Goal: Task Accomplishment & Management: Use online tool/utility

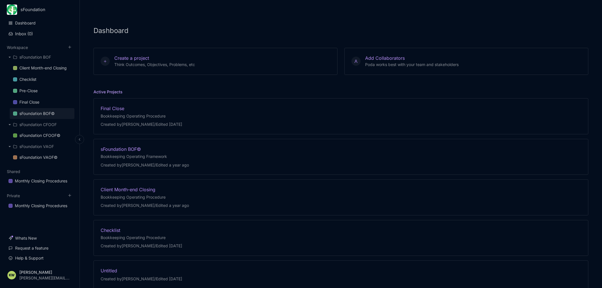
click at [38, 113] on div "sFoundation BOF©" at bounding box center [36, 113] width 35 height 7
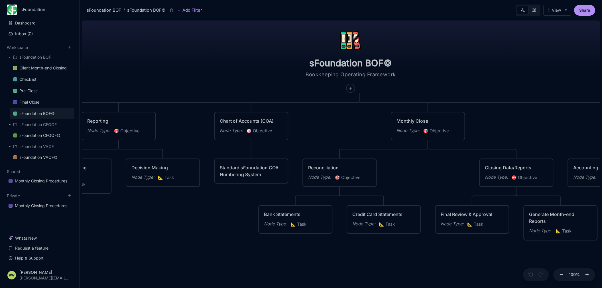
drag, startPoint x: 152, startPoint y: 217, endPoint x: 146, endPoint y: 213, distance: 6.5
click at [146, 213] on div "sFoundation BOF© Bookkeeping Operating Framework Data / Transactions Node Type …" at bounding box center [340, 153] width 517 height 270
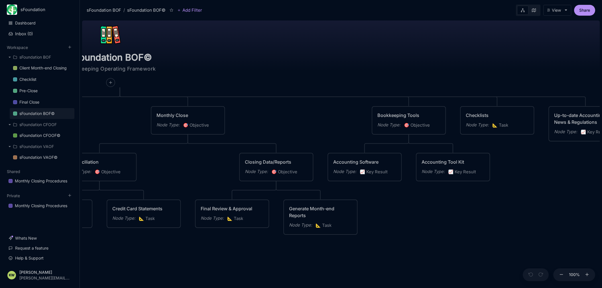
drag, startPoint x: 414, startPoint y: 174, endPoint x: 202, endPoint y: 165, distance: 212.4
click at [190, 165] on div "sFoundation BOF© Bookkeeping Operating Framework Data / Transactions Node Type …" at bounding box center [340, 153] width 517 height 270
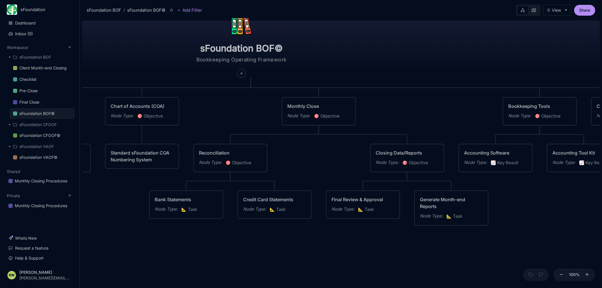
drag, startPoint x: 439, startPoint y: 201, endPoint x: 578, endPoint y: 190, distance: 139.7
click at [578, 190] on div "sFoundation BOF© Bookkeeping Operating Framework Data / Transactions Node Type …" at bounding box center [340, 153] width 517 height 270
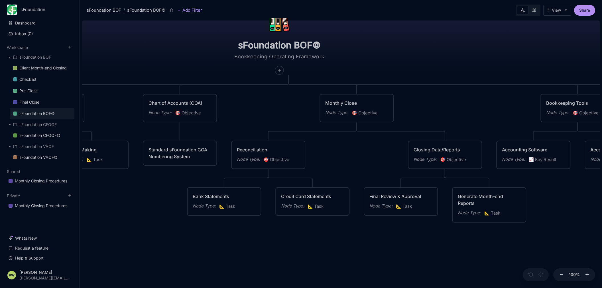
drag, startPoint x: 398, startPoint y: 116, endPoint x: 436, endPoint y: 113, distance: 38.0
click at [436, 113] on div "sFoundation BOF© Bookkeeping Operating Framework Data / Transactions Node Type …" at bounding box center [340, 153] width 517 height 270
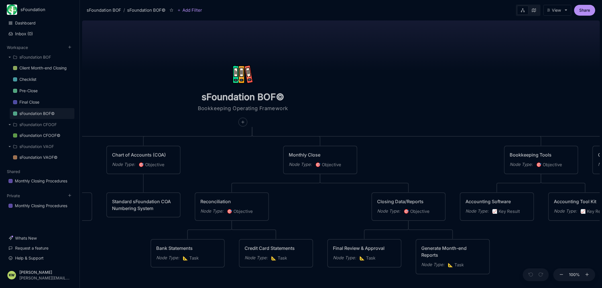
drag, startPoint x: 246, startPoint y: 116, endPoint x: 193, endPoint y: 168, distance: 74.3
click at [195, 169] on div "sFoundation BOF© Bookkeeping Operating Framework Data / Transactions Node Type …" at bounding box center [340, 153] width 517 height 270
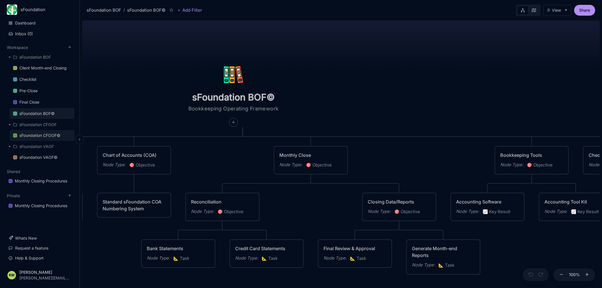
click at [39, 134] on div "sFoundation CFOOF©" at bounding box center [39, 135] width 41 height 7
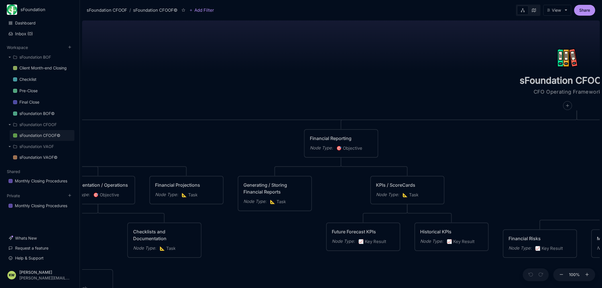
drag, startPoint x: 254, startPoint y: 146, endPoint x: 527, endPoint y: 161, distance: 272.7
click at [527, 161] on div "sFoundation CFOOF© CFO Operating Framework Planning / Strategy Node Type : 🎯 Ob…" at bounding box center [340, 153] width 517 height 270
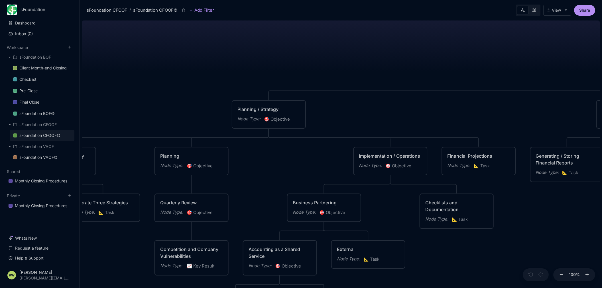
drag, startPoint x: 287, startPoint y: 150, endPoint x: 531, endPoint y: 117, distance: 246.6
click at [531, 117] on div "sFoundation CFOOF© CFO Operating Framework Planning / Strategy Node Type : 🎯 Ob…" at bounding box center [340, 153] width 517 height 270
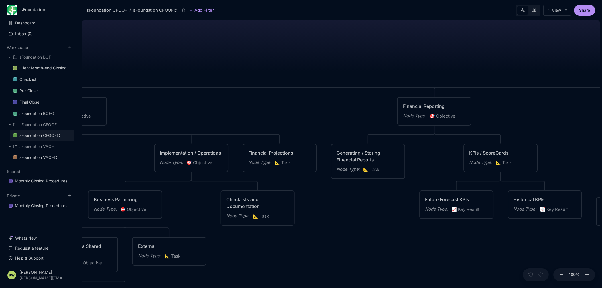
drag, startPoint x: 445, startPoint y: 123, endPoint x: 194, endPoint y: 123, distance: 250.9
click at [160, 126] on div "sFoundation CFOOF© CFO Operating Framework Planning / Strategy Node Type : 🎯 Ob…" at bounding box center [340, 153] width 517 height 270
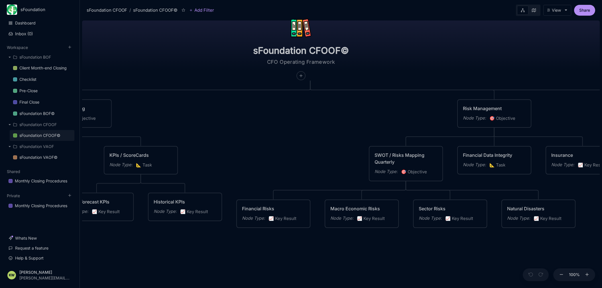
drag, startPoint x: 445, startPoint y: 112, endPoint x: 153, endPoint y: 109, distance: 292.8
click at [152, 110] on div "sFoundation CFOOF© CFO Operating Framework Planning / Strategy Node Type : 🎯 Ob…" at bounding box center [340, 153] width 517 height 270
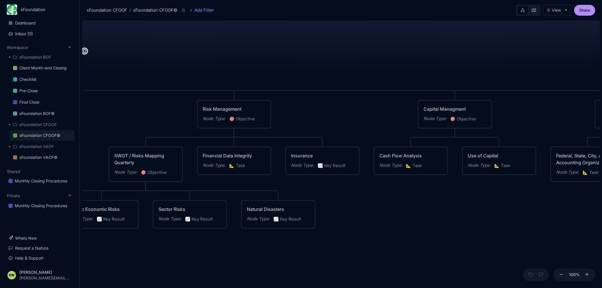
drag, startPoint x: 304, startPoint y: 118, endPoint x: 106, endPoint y: 115, distance: 198.2
click at [97, 114] on div "sFoundation CFOOF© CFO Operating Framework Planning / Strategy Node Type : 🎯 Ob…" at bounding box center [340, 153] width 517 height 270
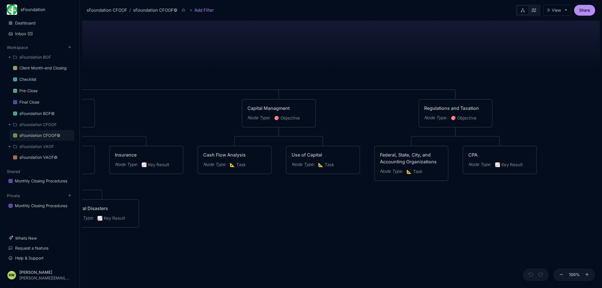
drag, startPoint x: 366, startPoint y: 113, endPoint x: 180, endPoint y: 111, distance: 186.0
click at [156, 111] on div "sFoundation CFOOF© CFO Operating Framework Planning / Strategy Node Type : 🎯 Ob…" at bounding box center [340, 153] width 517 height 270
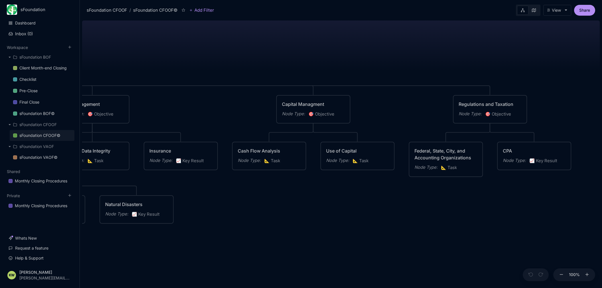
drag, startPoint x: 318, startPoint y: 112, endPoint x: 407, endPoint y: 108, distance: 89.0
click at [407, 108] on div "sFoundation CFOOF© CFO Operating Framework Planning / Strategy Node Type : 🎯 Ob…" at bounding box center [340, 153] width 517 height 270
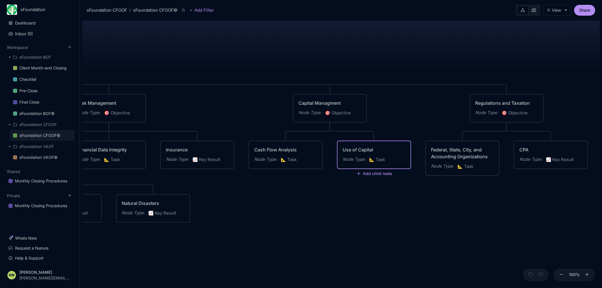
click at [362, 148] on div "Use of Capital" at bounding box center [373, 149] width 63 height 7
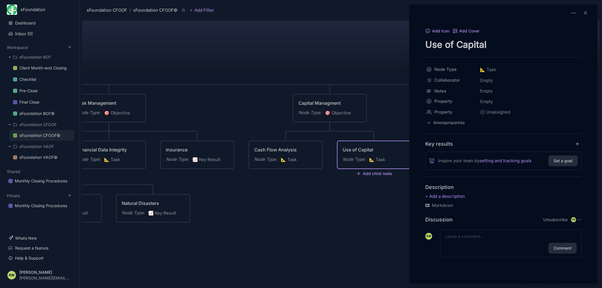
drag, startPoint x: 492, startPoint y: 47, endPoint x: 415, endPoint y: 43, distance: 77.9
click at [425, 43] on textarea "Use of Capital" at bounding box center [503, 45] width 156 height 12
type textarea "Leveraged Investment"
click at [505, 202] on div "Description Markdown" at bounding box center [503, 196] width 156 height 25
click at [585, 14] on line at bounding box center [585, 12] width 3 height 3
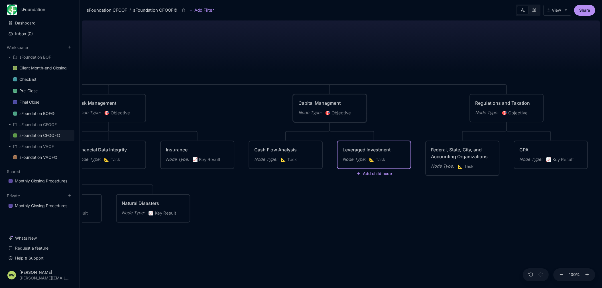
click at [349, 114] on span "🎯 Objective" at bounding box center [338, 113] width 26 height 7
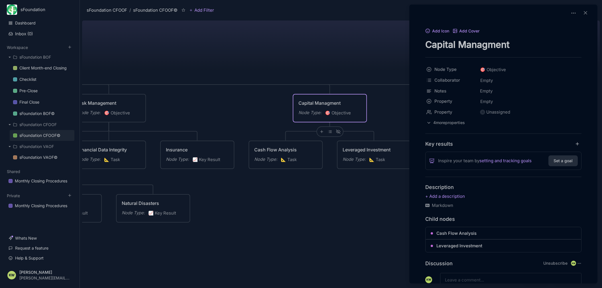
click at [321, 130] on div at bounding box center [301, 144] width 602 height 288
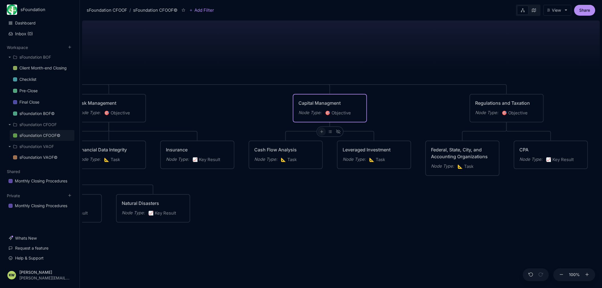
click at [320, 132] on line at bounding box center [321, 132] width 3 height 0
click at [397, 208] on body "sFoundation Dashboard Inbox ( 0 ) Workspace sFoundation BOF Client Month-end Cl…" at bounding box center [301, 144] width 602 height 288
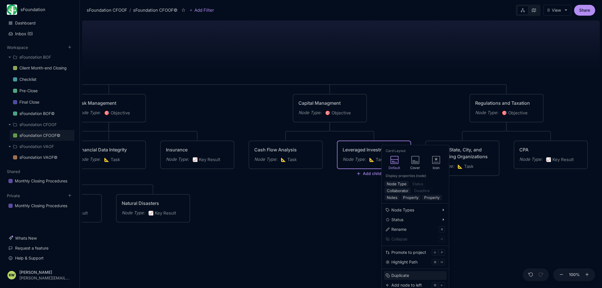
click at [405, 276] on div "Duplicate" at bounding box center [400, 276] width 18 height 6
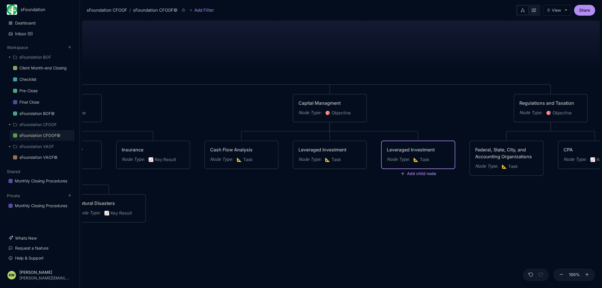
click at [416, 148] on div "Leveraged Investment" at bounding box center [417, 149] width 63 height 7
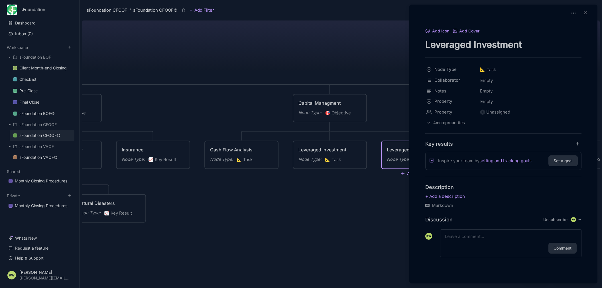
click at [517, 41] on textarea "Leveraged Investment" at bounding box center [503, 45] width 156 height 12
drag, startPoint x: 546, startPoint y: 46, endPoint x: 414, endPoint y: 45, distance: 131.6
click at [425, 45] on textarea "Leveraged Investment" at bounding box center [503, 45] width 156 height 12
type textarea "Capital Allocation"
click at [522, 145] on div "Key results" at bounding box center [503, 144] width 156 height 7
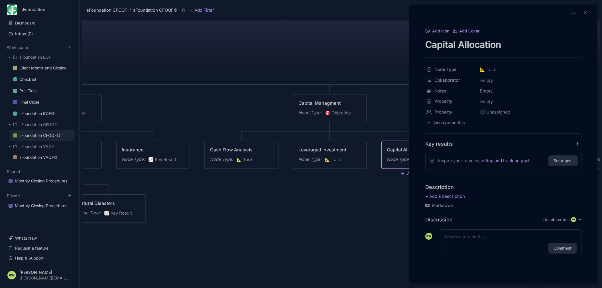
click at [332, 215] on div at bounding box center [301, 144] width 602 height 288
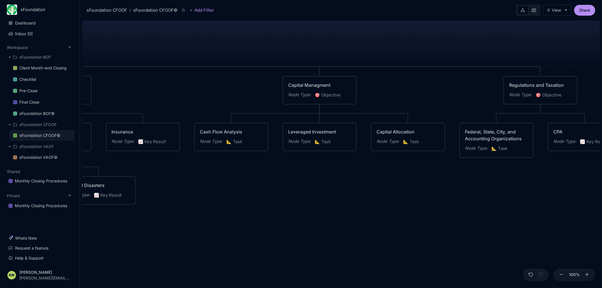
drag, startPoint x: 431, startPoint y: 236, endPoint x: 460, endPoint y: 217, distance: 33.7
click at [460, 217] on div "sFoundation CFOOF© CFO Operating Framework Planning / Strategy Node Type : 🎯 Ob…" at bounding box center [340, 153] width 517 height 270
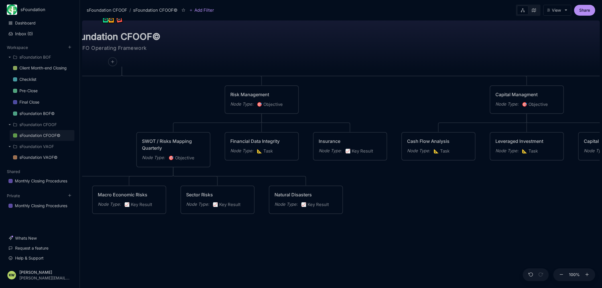
drag, startPoint x: 334, startPoint y: 206, endPoint x: 503, endPoint y: 216, distance: 169.2
click at [503, 216] on div "sFoundation CFOOF© CFO Operating Framework Planning / Strategy Node Type : 🎯 Ob…" at bounding box center [340, 153] width 517 height 270
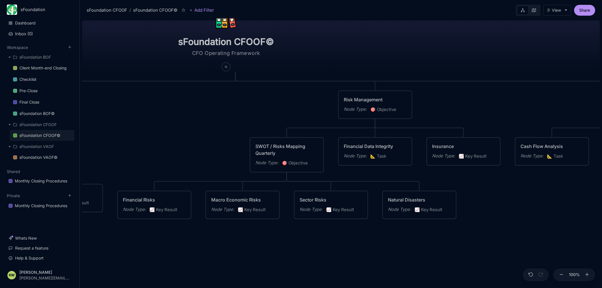
drag, startPoint x: 417, startPoint y: 215, endPoint x: 551, endPoint y: 223, distance: 133.8
click at [551, 224] on div "sFoundation CFOOF© CFO Operating Framework Planning / Strategy Node Type : 🎯 Ob…" at bounding box center [340, 153] width 517 height 270
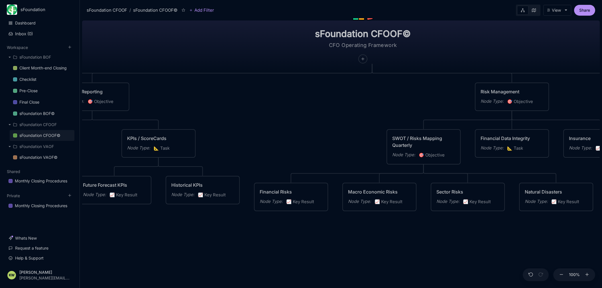
drag, startPoint x: 198, startPoint y: 150, endPoint x: 401, endPoint y: 148, distance: 203.1
click at [401, 148] on div "sFoundation CFOOF© CFO Operating Framework Planning / Strategy Node Type : 🎯 Ob…" at bounding box center [340, 153] width 517 height 270
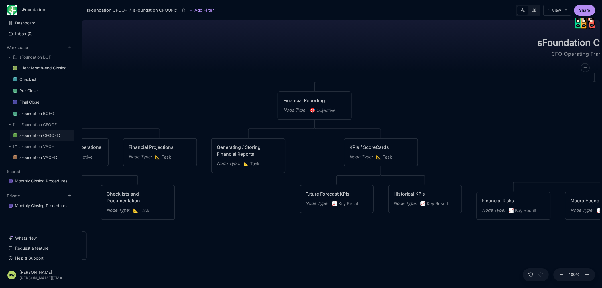
drag, startPoint x: 335, startPoint y: 151, endPoint x: 465, endPoint y: 151, distance: 129.9
click at [465, 151] on div "sFoundation CFOOF© CFO Operating Framework Planning / Strategy Node Type : 🎯 Ob…" at bounding box center [340, 153] width 517 height 270
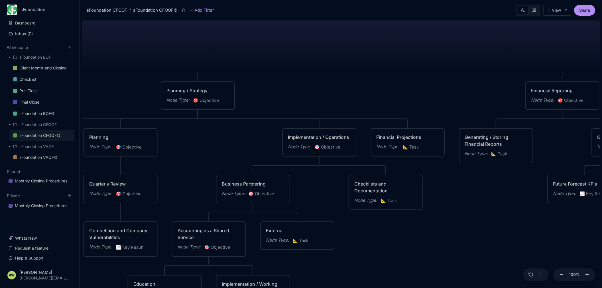
drag, startPoint x: 245, startPoint y: 214, endPoint x: 494, endPoint y: 204, distance: 248.5
click at [494, 204] on div "sFoundation CFOOF© CFO Operating Framework Planning / Strategy Node Type : 🎯 Ob…" at bounding box center [340, 153] width 517 height 270
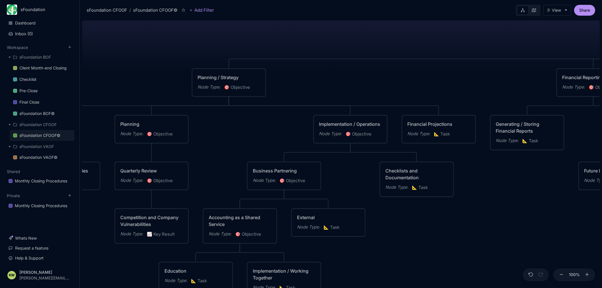
drag, startPoint x: 212, startPoint y: 150, endPoint x: 242, endPoint y: 136, distance: 33.0
click at [242, 136] on div "sFoundation CFOOF© CFO Operating Framework Planning / Strategy Node Type : 🎯 Ob…" at bounding box center [340, 153] width 517 height 270
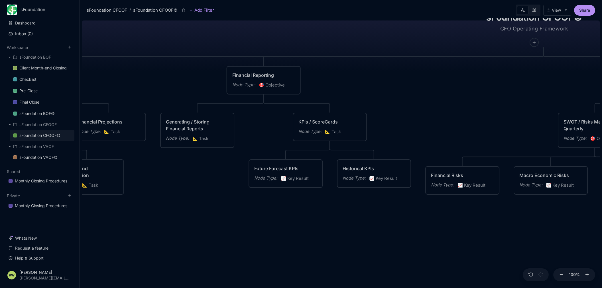
drag, startPoint x: 476, startPoint y: 178, endPoint x: 152, endPoint y: 173, distance: 323.6
click at [145, 173] on div "sFoundation CFOOF© CFO Operating Framework Planning / Strategy Node Type : 🎯 Ob…" at bounding box center [340, 153] width 517 height 270
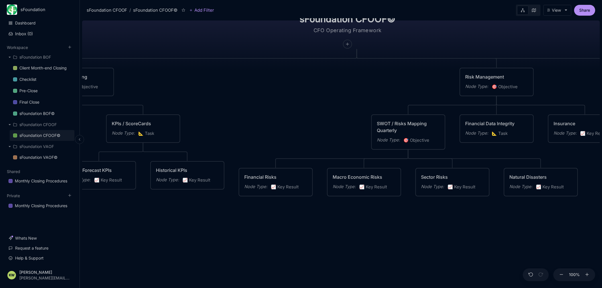
drag, startPoint x: 435, startPoint y: 128, endPoint x: 79, endPoint y: 122, distance: 355.2
click at [82, 121] on div "sFoundation CFOOF© CFO Operating Framework Planning / Strategy Node Type : 🎯 Ob…" at bounding box center [340, 153] width 517 height 270
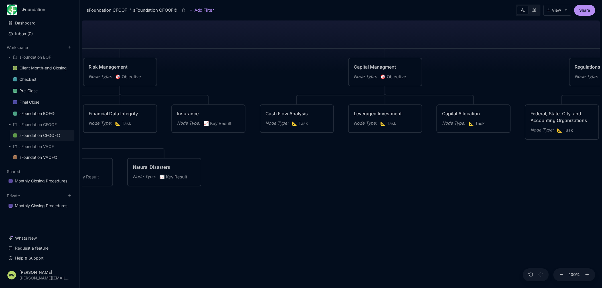
drag, startPoint x: 450, startPoint y: 177, endPoint x: 521, endPoint y: 177, distance: 70.9
click at [522, 177] on div "sFoundation CFOOF© CFO Operating Framework Planning / Strategy Node Type : 🎯 Ob…" at bounding box center [340, 153] width 517 height 270
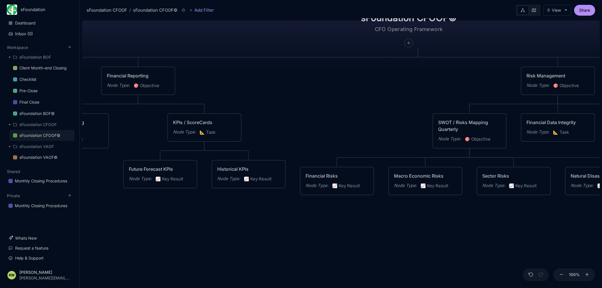
drag, startPoint x: 148, startPoint y: 106, endPoint x: 495, endPoint y: 114, distance: 346.4
click at [496, 114] on div "sFoundation CFOOF© CFO Operating Framework Planning / Strategy Node Type : 🎯 Ob…" at bounding box center [340, 153] width 517 height 270
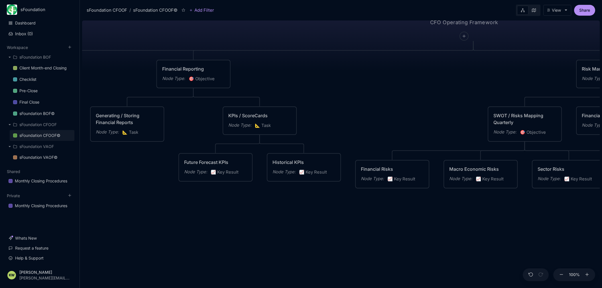
drag, startPoint x: 211, startPoint y: 187, endPoint x: 116, endPoint y: 178, distance: 94.7
click at [116, 178] on div "sFoundation CFOOF© CFO Operating Framework Planning / Strategy Node Type : 🎯 Ob…" at bounding box center [340, 153] width 517 height 270
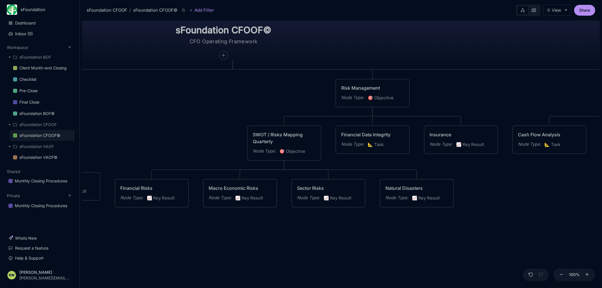
drag, startPoint x: 403, startPoint y: 124, endPoint x: 173, endPoint y: 144, distance: 230.9
click at [162, 143] on div "sFoundation CFOOF© CFO Operating Framework Planning / Strategy Node Type : 🎯 Ob…" at bounding box center [340, 153] width 517 height 270
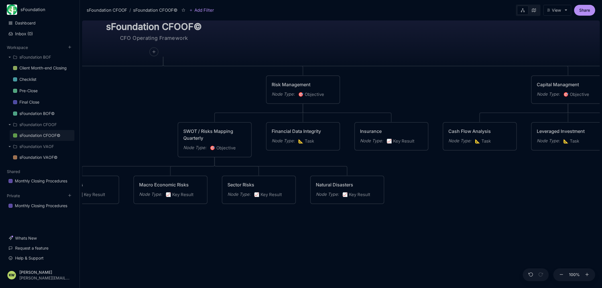
drag, startPoint x: 526, startPoint y: 198, endPoint x: 549, endPoint y: 198, distance: 22.5
click at [550, 199] on div "sFoundation CFOOF© CFO Operating Framework Planning / Strategy Node Type : 🎯 Ob…" at bounding box center [340, 153] width 517 height 270
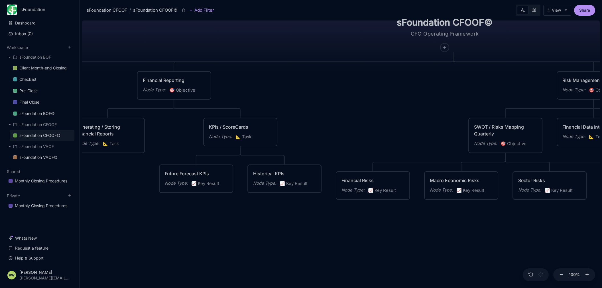
drag, startPoint x: 174, startPoint y: 124, endPoint x: 538, endPoint y: 116, distance: 363.5
click at [538, 116] on div "sFoundation CFOOF© CFO Operating Framework Planning / Strategy Node Type : 🎯 Ob…" at bounding box center [340, 153] width 517 height 270
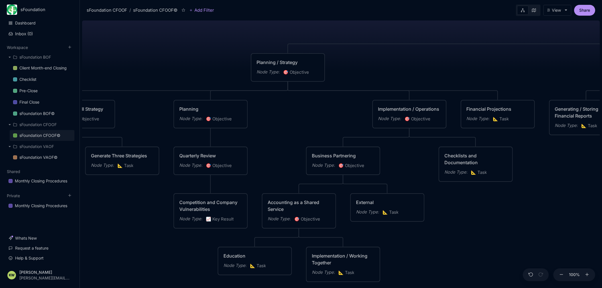
drag, startPoint x: 216, startPoint y: 99, endPoint x: 525, endPoint y: 82, distance: 308.6
click at [535, 79] on div "sFoundation CFOOF© CFO Operating Framework Planning / Strategy Node Type : 🎯 Ob…" at bounding box center [340, 153] width 517 height 270
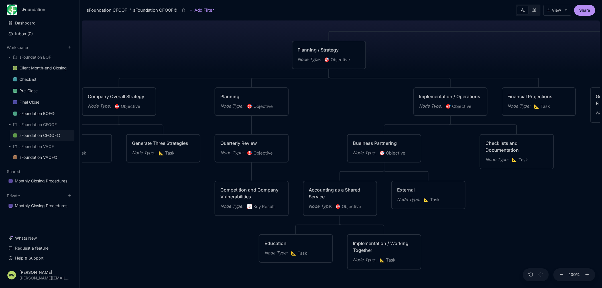
drag, startPoint x: 302, startPoint y: 118, endPoint x: 342, endPoint y: 107, distance: 41.5
click at [342, 107] on div "sFoundation CFOOF© CFO Operating Framework Planning / Strategy Node Type : 🎯 Ob…" at bounding box center [340, 153] width 517 height 270
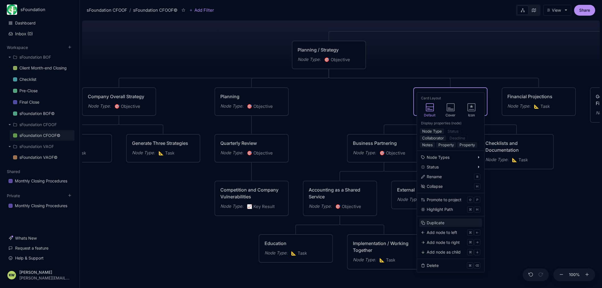
click at [439, 223] on div "Duplicate" at bounding box center [435, 223] width 18 height 6
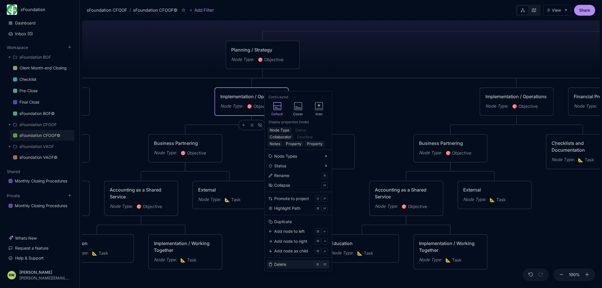
click at [280, 266] on div "Delete" at bounding box center [280, 264] width 12 height 6
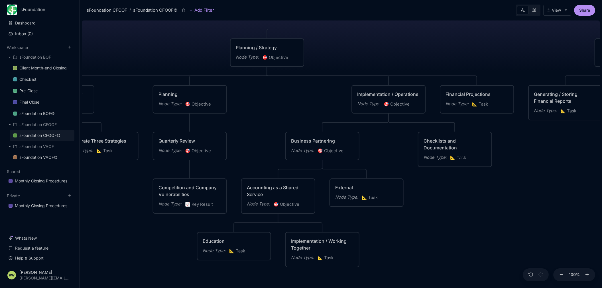
drag, startPoint x: 364, startPoint y: 114, endPoint x: 279, endPoint y: 118, distance: 84.7
click at [268, 118] on div "sFoundation CFOOF© CFO Operating Framework Planning / Strategy Node Type : 🎯 Ob…" at bounding box center [340, 153] width 517 height 270
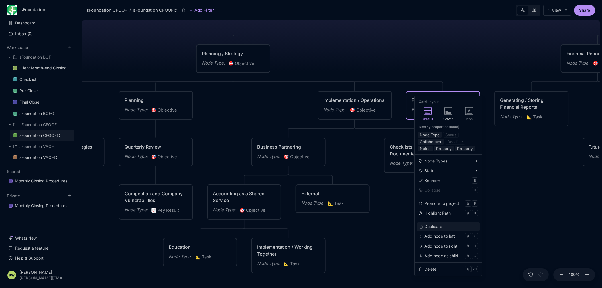
click at [435, 226] on div "Duplicate" at bounding box center [433, 227] width 18 height 6
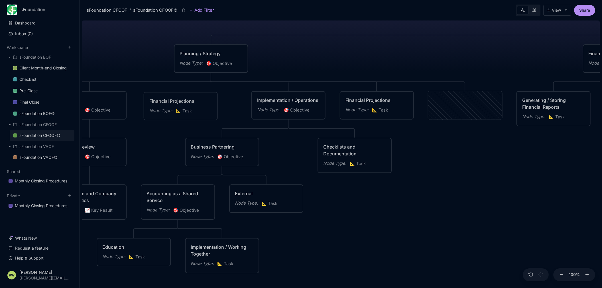
drag, startPoint x: 449, startPoint y: 95, endPoint x: 165, endPoint y: 96, distance: 284.2
click at [165, 96] on div "Financial Projections Node Type : 📐 Task" at bounding box center [180, 106] width 73 height 27
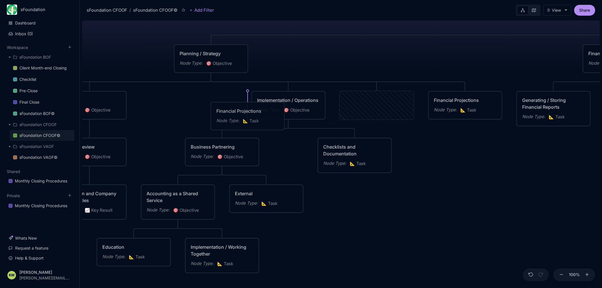
drag, startPoint x: 361, startPoint y: 94, endPoint x: 232, endPoint y: 105, distance: 129.5
click at [232, 105] on div "Financial Projections Node Type : 📐 Task" at bounding box center [247, 116] width 73 height 27
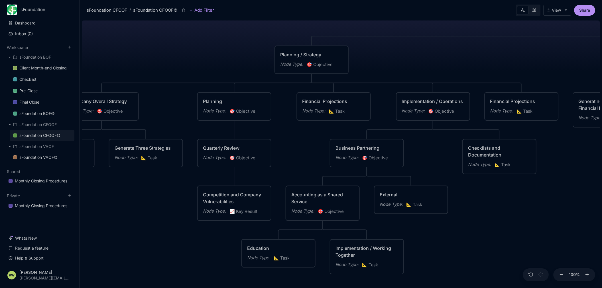
drag, startPoint x: 228, startPoint y: 143, endPoint x: 304, endPoint y: 146, distance: 75.8
click at [303, 146] on div "sFoundation CFOOF© CFO Operating Framework Planning / Strategy Node Type : 🎯 Ob…" at bounding box center [340, 153] width 517 height 270
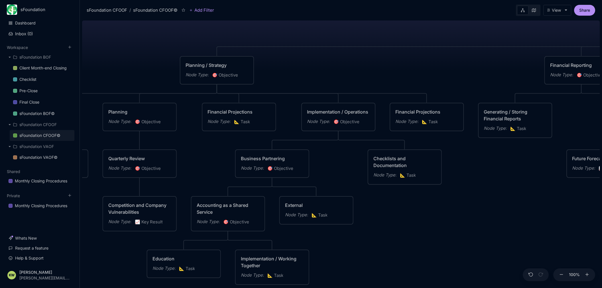
drag, startPoint x: 578, startPoint y: 177, endPoint x: 474, endPoint y: 180, distance: 104.3
click at [475, 183] on div "sFoundation CFOOF© CFO Operating Framework Planning / Strategy Node Type : 🎯 Ob…" at bounding box center [340, 153] width 517 height 270
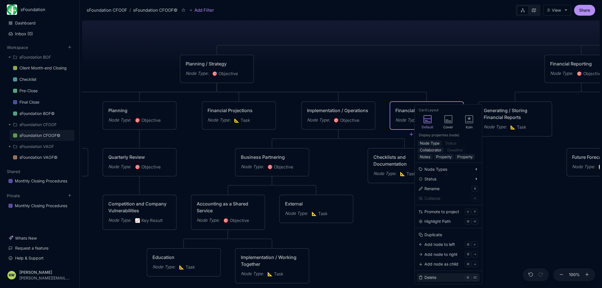
click at [451, 276] on button "Delete ⌘ ⌫" at bounding box center [448, 277] width 63 height 9
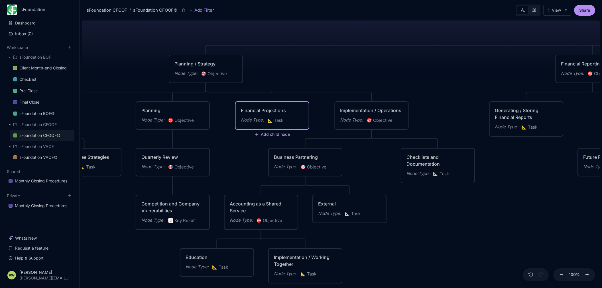
click at [271, 134] on button "Add child node" at bounding box center [272, 134] width 36 height 5
click at [272, 154] on span "🎯 Objective" at bounding box center [266, 153] width 24 height 7
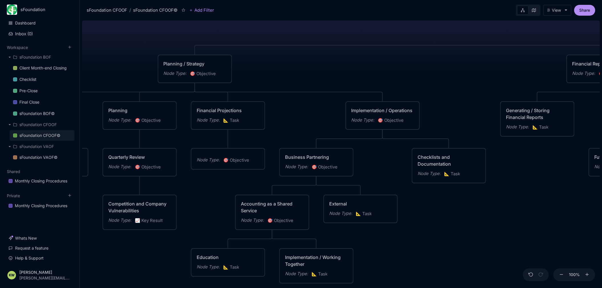
drag, startPoint x: 477, startPoint y: 239, endPoint x: 520, endPoint y: 226, distance: 45.4
click at [531, 225] on div "sFoundation CFOOF© CFO Operating Framework Planning / Strategy Node Type : 🎯 Ob…" at bounding box center [340, 153] width 517 height 270
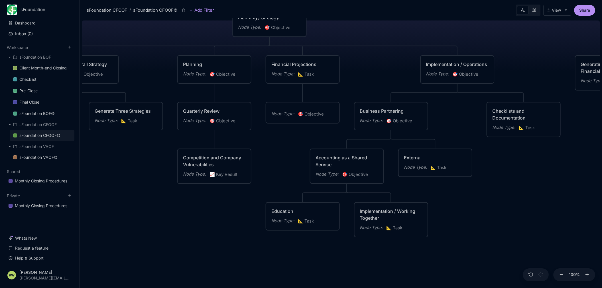
drag, startPoint x: 443, startPoint y: 232, endPoint x: 505, endPoint y: 187, distance: 76.4
click at [507, 188] on div "sFoundation CFOOF© CFO Operating Framework Planning / Strategy Node Type : 🎯 Ob…" at bounding box center [340, 153] width 517 height 270
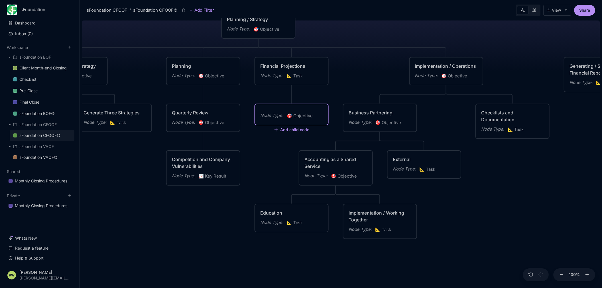
click at [275, 112] on div "Node Type : 🎯 Objective" at bounding box center [291, 114] width 73 height 21
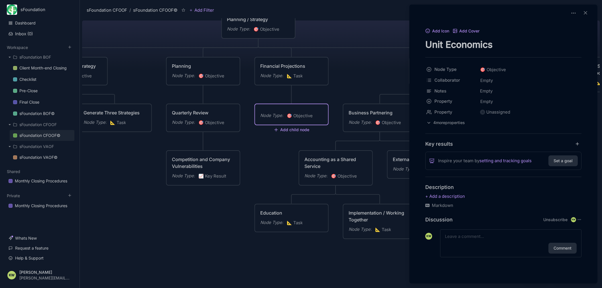
type textarea "Unit Economics"
click at [182, 241] on div at bounding box center [301, 144] width 602 height 288
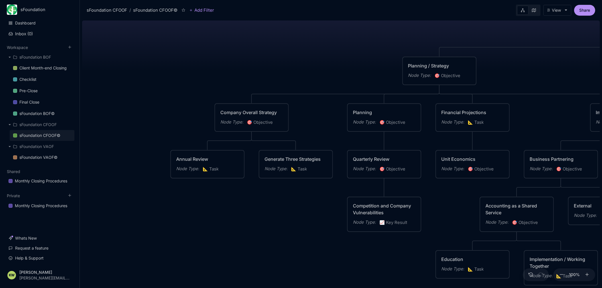
drag, startPoint x: 143, startPoint y: 189, endPoint x: 303, endPoint y: 196, distance: 160.5
click at [323, 229] on div "sFoundation CFOOF© CFO Operating Framework Planning / Strategy Node Type : 🎯 Ob…" at bounding box center [340, 153] width 517 height 270
click at [269, 122] on span "🎯 Objective" at bounding box center [260, 122] width 26 height 7
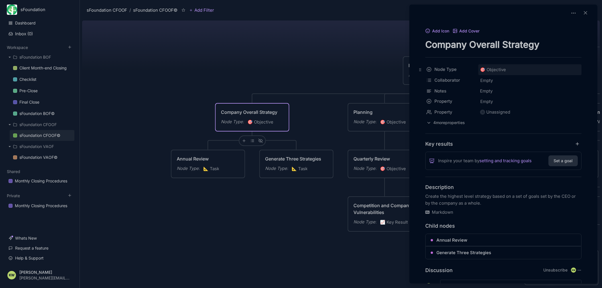
click at [498, 69] on span "🎯 Objective" at bounding box center [493, 69] width 26 height 7
click at [504, 103] on span "📐 Task" at bounding box center [497, 102] width 15 height 7
click at [296, 211] on div at bounding box center [301, 144] width 602 height 288
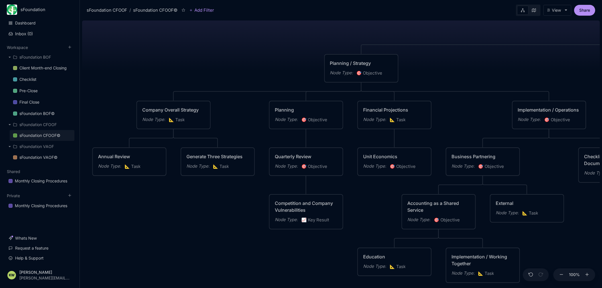
drag, startPoint x: 316, startPoint y: 201, endPoint x: 199, endPoint y: 179, distance: 118.5
click at [185, 191] on div "sFoundation CFOOF© CFO Operating Framework Planning / Strategy Node Type : 🎯 Ob…" at bounding box center [340, 153] width 517 height 270
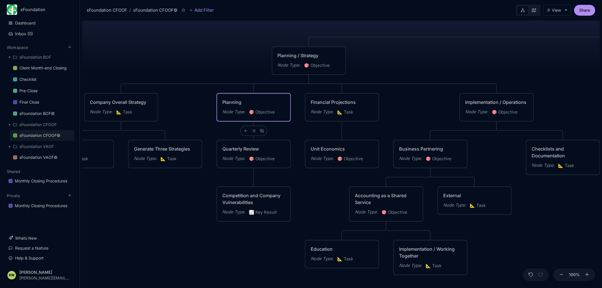
click at [269, 112] on span "🎯 Objective" at bounding box center [262, 112] width 26 height 7
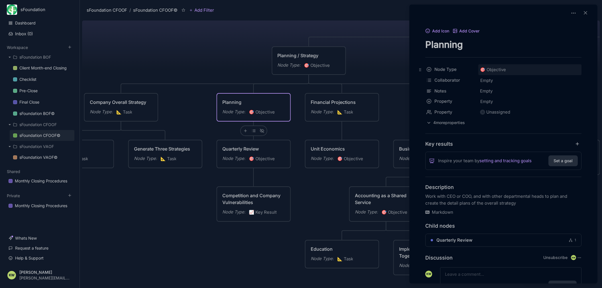
click at [496, 67] on span "🎯 Objective" at bounding box center [493, 69] width 26 height 7
click at [509, 103] on div "📐 Task" at bounding box center [529, 103] width 98 height 10
click at [267, 159] on div at bounding box center [301, 144] width 602 height 288
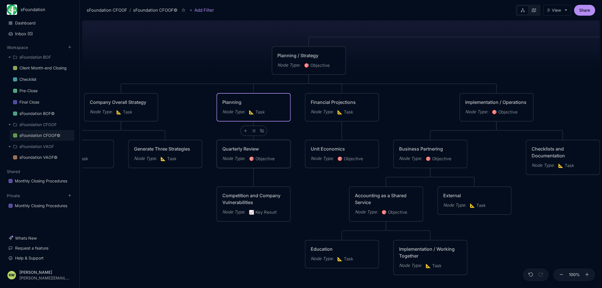
click at [269, 159] on span "🎯 Objective" at bounding box center [262, 159] width 26 height 7
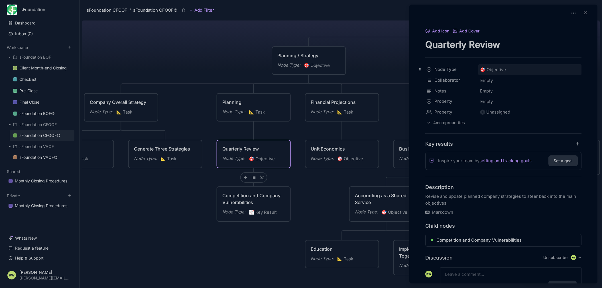
click at [498, 71] on span "🎯 Objective" at bounding box center [493, 69] width 26 height 7
click at [507, 102] on div "📐 Task" at bounding box center [529, 103] width 98 height 10
click at [148, 201] on div at bounding box center [301, 144] width 602 height 288
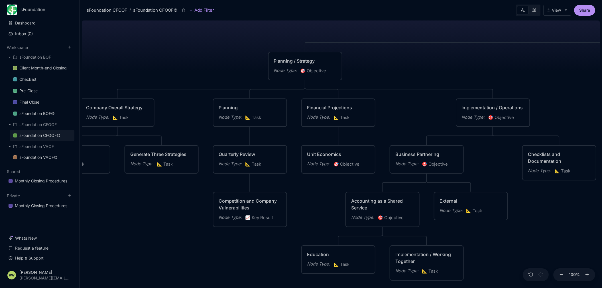
drag, startPoint x: 148, startPoint y: 201, endPoint x: 134, endPoint y: 204, distance: 13.7
click at [134, 205] on div "sFoundation CFOOF© CFO Operating Framework Planning / Strategy Node Type : 🎯 Ob…" at bounding box center [340, 153] width 517 height 270
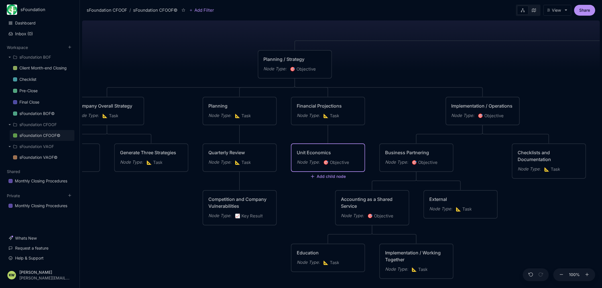
click at [336, 164] on span "🎯 Objective" at bounding box center [336, 162] width 26 height 7
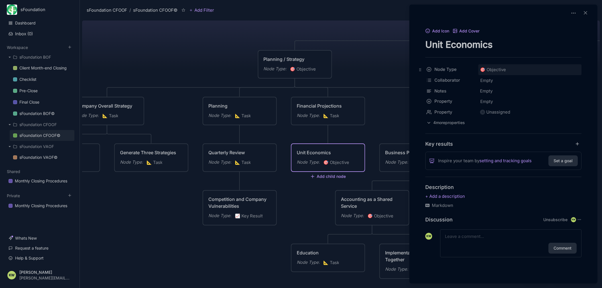
click at [505, 72] on span "🎯 Objective" at bounding box center [493, 69] width 26 height 7
click at [508, 101] on div "📐 Task" at bounding box center [529, 103] width 98 height 10
click at [388, 119] on div at bounding box center [301, 144] width 602 height 288
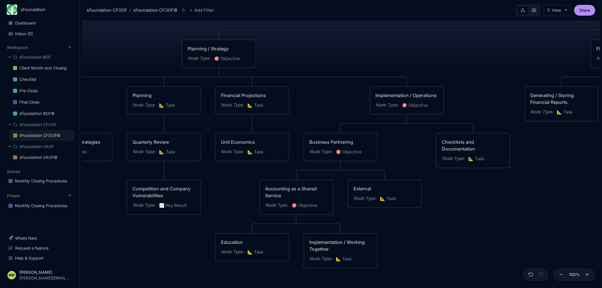
drag, startPoint x: 413, startPoint y: 112, endPoint x: 333, endPoint y: 103, distance: 80.3
click at [337, 102] on div "sFoundation CFOOF© CFO Operating Framework Planning / Strategy Node Type : 🎯 Ob…" at bounding box center [340, 153] width 517 height 270
click at [351, 150] on span "🎯 Objective" at bounding box center [346, 151] width 26 height 7
click at [350, 158] on div "Business Partnering Node Type : 🎯 Objective" at bounding box center [337, 146] width 73 height 27
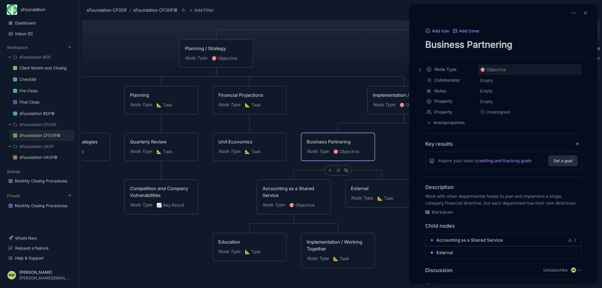
click at [494, 71] on span "🎯 Objective" at bounding box center [493, 69] width 26 height 7
click at [504, 102] on span "📐 Task" at bounding box center [497, 102] width 15 height 7
click at [306, 203] on div at bounding box center [301, 144] width 602 height 288
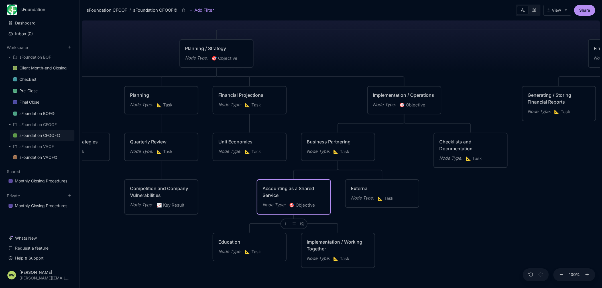
click at [309, 206] on span "🎯 Objective" at bounding box center [302, 205] width 26 height 7
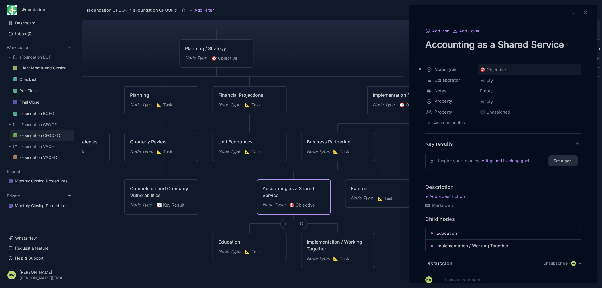
click at [500, 70] on span "🎯 Objective" at bounding box center [493, 69] width 26 height 7
click at [504, 104] on span "📐 Task" at bounding box center [497, 102] width 15 height 7
click at [341, 98] on div at bounding box center [301, 144] width 602 height 288
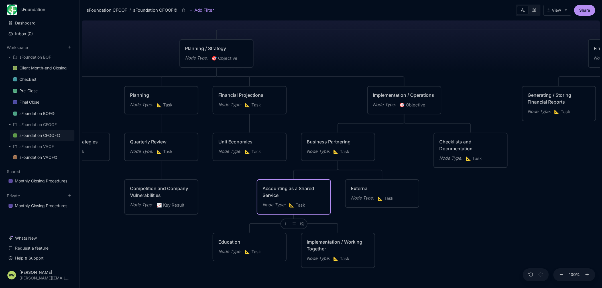
click at [419, 105] on span "🎯 Objective" at bounding box center [412, 105] width 26 height 7
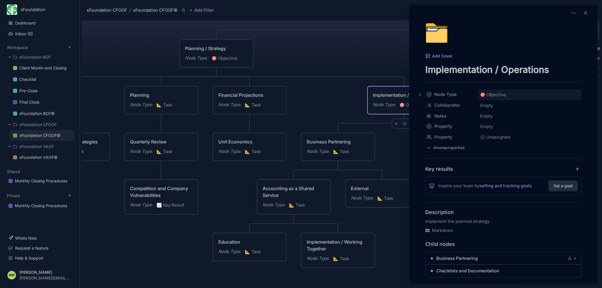
click at [496, 97] on span "🎯 Objective" at bounding box center [493, 94] width 26 height 7
click at [510, 127] on div "📐 Task" at bounding box center [529, 128] width 98 height 10
click at [151, 243] on div at bounding box center [301, 144] width 602 height 288
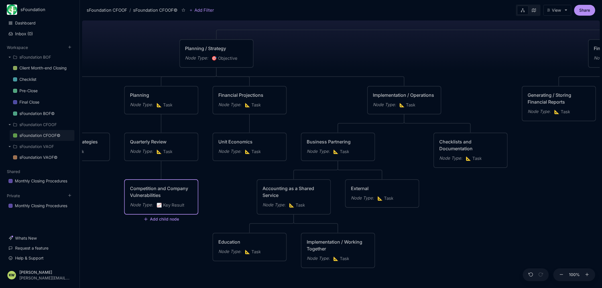
click at [177, 204] on span "📈 Key Result" at bounding box center [170, 205] width 28 height 7
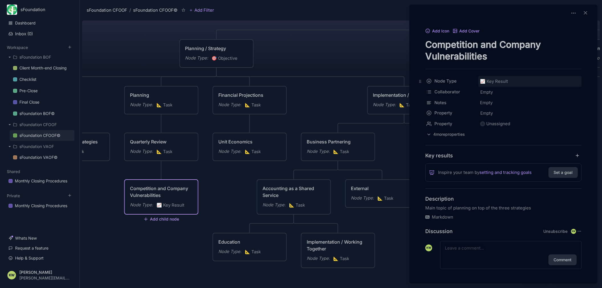
click at [508, 82] on span "📈 Key Result" at bounding box center [494, 81] width 28 height 7
click at [513, 114] on div "📐 Task" at bounding box center [529, 115] width 98 height 10
click at [392, 240] on div at bounding box center [301, 144] width 602 height 288
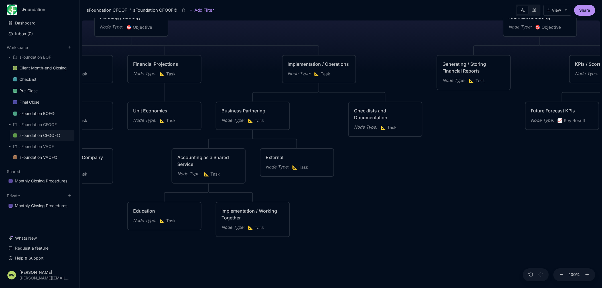
drag, startPoint x: 416, startPoint y: 233, endPoint x: 310, endPoint y: 204, distance: 110.1
click at [297, 207] on div "sFoundation CFOOF© CFO Operating Framework Planning / Strategy Node Type : 🎯 Ob…" at bounding box center [340, 153] width 517 height 270
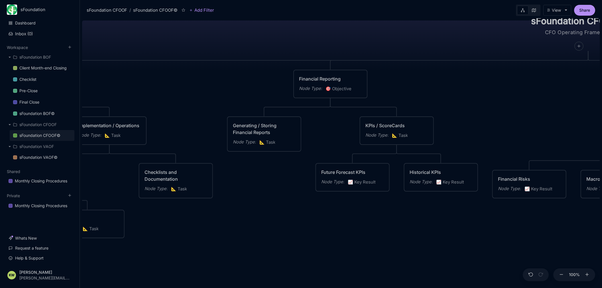
drag, startPoint x: 429, startPoint y: 176, endPoint x: 268, endPoint y: 232, distance: 170.1
click at [249, 233] on div "sFoundation CFOOF© CFO Operating Framework Planning / Strategy Node Type : 🎯 Ob…" at bounding box center [340, 153] width 517 height 270
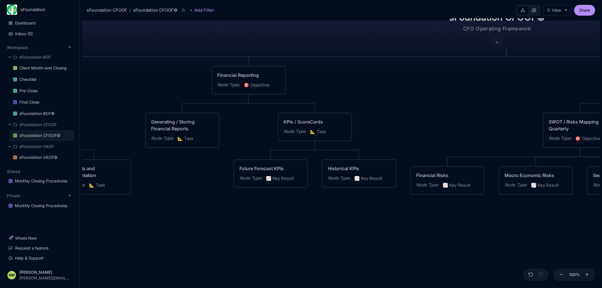
drag, startPoint x: 401, startPoint y: 228, endPoint x: 266, endPoint y: 221, distance: 134.6
click at [267, 222] on div "sFoundation CFOOF© CFO Operating Framework Planning / Strategy Node Type : 🎯 Ob…" at bounding box center [340, 153] width 517 height 270
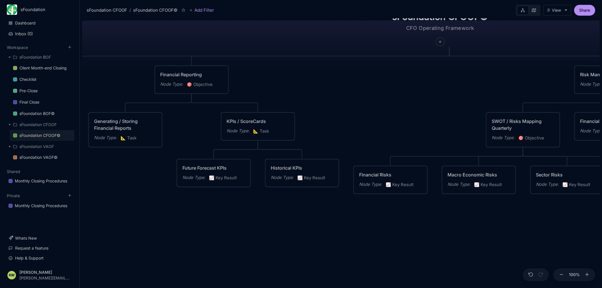
click at [227, 177] on span "📈 Key Result" at bounding box center [223, 178] width 28 height 7
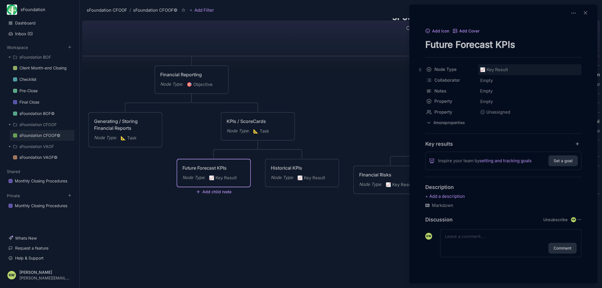
click at [504, 72] on span "📈 Key Result" at bounding box center [494, 69] width 28 height 7
click at [517, 103] on div "📐 Task" at bounding box center [529, 103] width 98 height 10
click at [312, 177] on div at bounding box center [301, 144] width 602 height 288
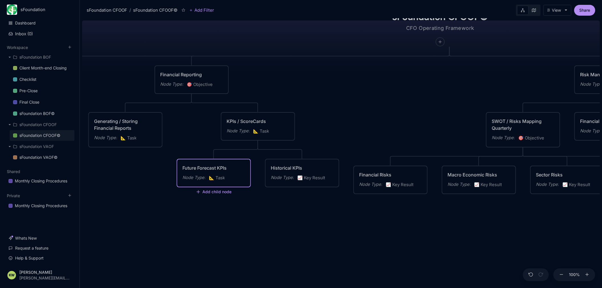
click at [318, 177] on span "📈 Key Result" at bounding box center [311, 178] width 28 height 7
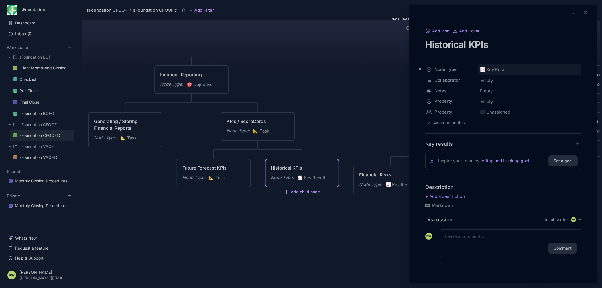
click at [514, 68] on div "📈 Key Result" at bounding box center [529, 69] width 103 height 11
click at [513, 104] on div "📐 Task" at bounding box center [529, 103] width 98 height 10
click at [335, 214] on div at bounding box center [301, 144] width 602 height 288
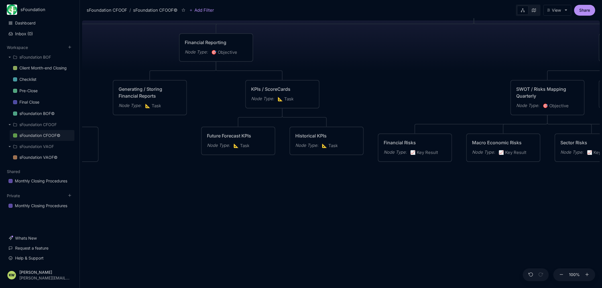
drag, startPoint x: 271, startPoint y: 228, endPoint x: 283, endPoint y: 201, distance: 29.4
click at [283, 201] on div "sFoundation CFOOF© CFO Operating Framework Planning / Strategy Node Type : 🎯 Ob…" at bounding box center [340, 153] width 517 height 270
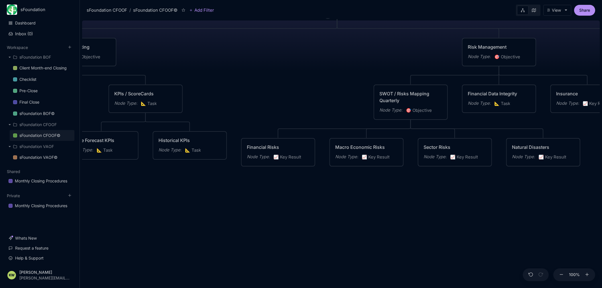
drag, startPoint x: 408, startPoint y: 210, endPoint x: 257, endPoint y: 214, distance: 151.6
click at [257, 214] on div "sFoundation CFOOF© CFO Operating Framework Planning / Strategy Node Type : 🎯 Ob…" at bounding box center [340, 153] width 517 height 270
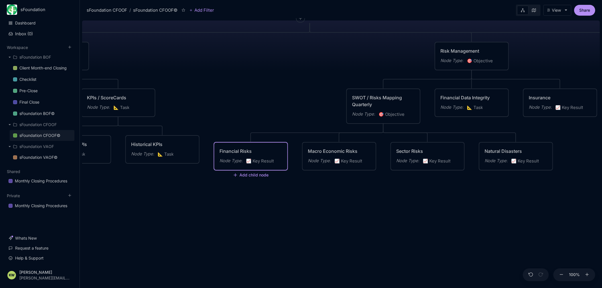
click at [261, 163] on span "📈 Key Result" at bounding box center [260, 161] width 28 height 7
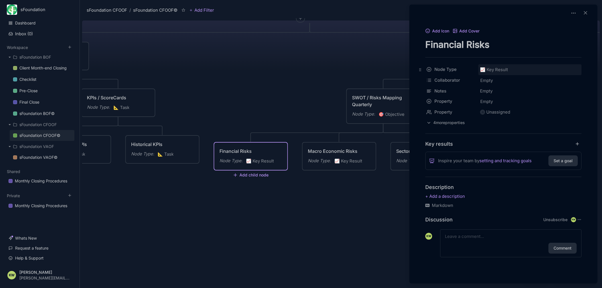
click at [516, 71] on div "📈 Key Result" at bounding box center [529, 69] width 103 height 11
click at [513, 103] on div "📐 Task" at bounding box center [529, 103] width 98 height 10
click at [357, 157] on div at bounding box center [301, 144] width 602 height 288
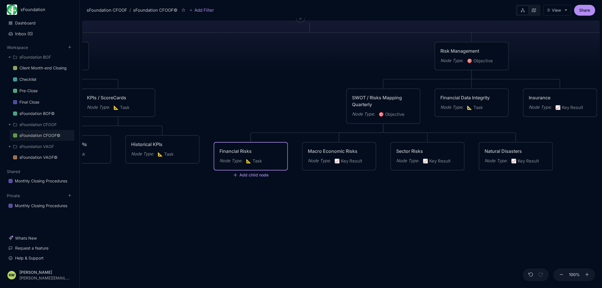
click at [357, 164] on span "📈 Key Result" at bounding box center [348, 161] width 28 height 7
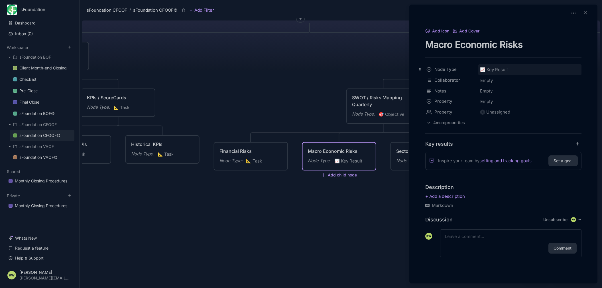
click at [516, 69] on div "📈 Key Result" at bounding box center [529, 69] width 103 height 11
click at [516, 104] on div "📐 Task" at bounding box center [529, 103] width 98 height 10
drag, startPoint x: 377, startPoint y: 188, endPoint x: 283, endPoint y: 188, distance: 94.3
click at [283, 188] on div at bounding box center [301, 144] width 602 height 288
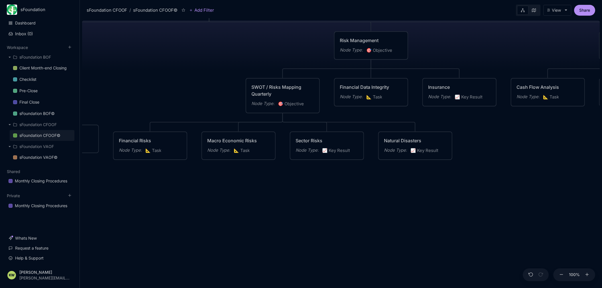
drag, startPoint x: 385, startPoint y: 206, endPoint x: 284, endPoint y: 195, distance: 101.5
click at [284, 195] on div "sFoundation CFOOF© CFO Operating Framework Planning / Strategy Node Type : 🎯 Ob…" at bounding box center [340, 153] width 517 height 270
click at [335, 152] on span "📈 Key Result" at bounding box center [335, 149] width 28 height 7
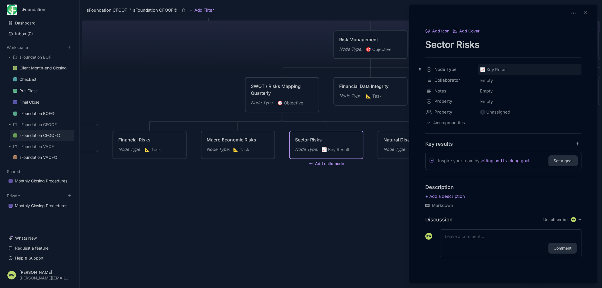
click at [517, 71] on div "📈 Key Result" at bounding box center [529, 69] width 103 height 11
click at [516, 102] on div "📐 Task" at bounding box center [529, 103] width 98 height 10
click at [330, 196] on div at bounding box center [301, 144] width 602 height 288
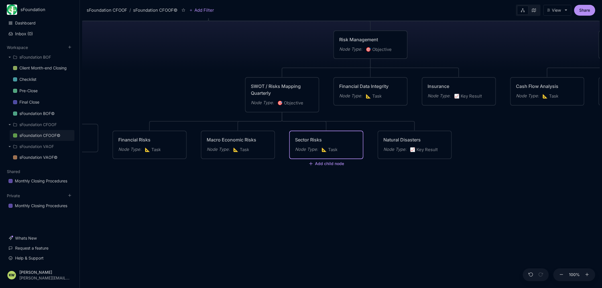
click at [298, 104] on span "🎯 Objective" at bounding box center [290, 103] width 26 height 7
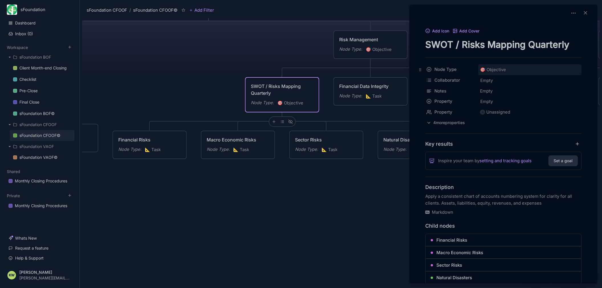
click at [512, 71] on div "🎯 Objective" at bounding box center [529, 69] width 103 height 11
click at [521, 103] on div "📐 Task" at bounding box center [529, 103] width 98 height 10
drag, startPoint x: 338, startPoint y: 189, endPoint x: 250, endPoint y: 201, distance: 88.9
click at [249, 201] on div at bounding box center [301, 144] width 602 height 288
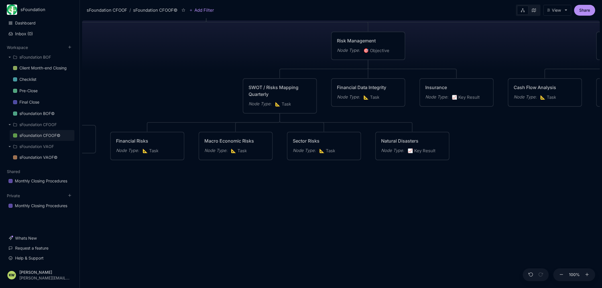
drag, startPoint x: 352, startPoint y: 195, endPoint x: 386, endPoint y: 191, distance: 34.6
click at [349, 195] on div "sFoundation CFOOF© CFO Operating Framework Planning / Strategy Node Type : 🎯 Ob…" at bounding box center [340, 153] width 517 height 270
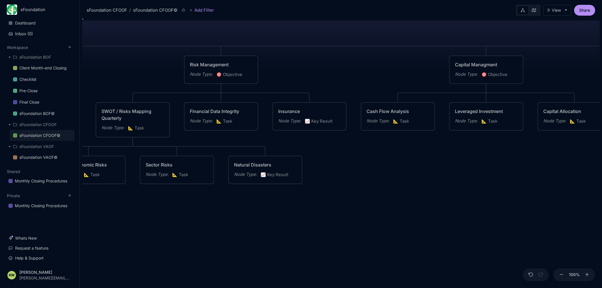
drag, startPoint x: 394, startPoint y: 197, endPoint x: 296, endPoint y: 212, distance: 98.8
click at [296, 212] on div "sFoundation CFOOF© CFO Operating Framework Planning / Strategy Node Type : 🎯 Ob…" at bounding box center [340, 153] width 517 height 270
click at [280, 177] on span "📈 Key Result" at bounding box center [274, 174] width 28 height 7
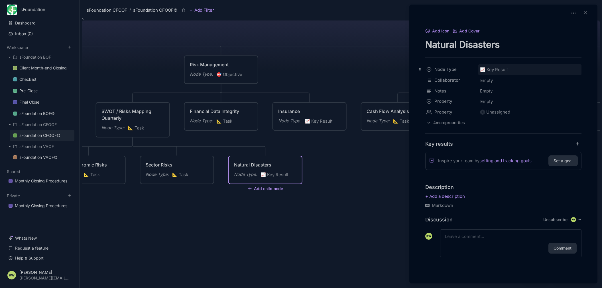
click at [504, 69] on span "📈 Key Result" at bounding box center [494, 69] width 28 height 7
click at [515, 104] on div "📐 Task" at bounding box center [529, 103] width 98 height 10
click at [353, 166] on div at bounding box center [301, 144] width 602 height 288
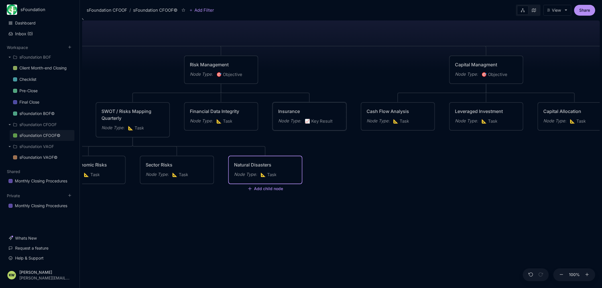
click at [324, 117] on div "Insurance Node Type : 📈 Key Result" at bounding box center [309, 116] width 63 height 17
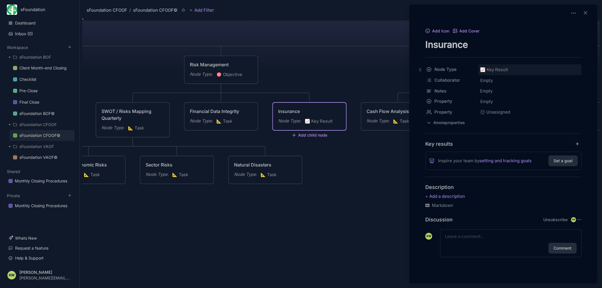
click at [513, 67] on div "📈 Key Result" at bounding box center [529, 69] width 103 height 11
click at [513, 104] on div "📐 Task" at bounding box center [529, 103] width 98 height 10
click at [367, 174] on div at bounding box center [301, 144] width 602 height 288
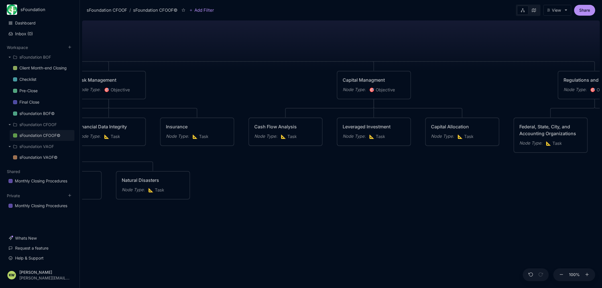
drag, startPoint x: 417, startPoint y: 176, endPoint x: 308, endPoint y: 172, distance: 109.4
click at [309, 189] on div "sFoundation CFOOF© CFO Operating Framework Planning / Strategy Node Type : 🎯 Ob…" at bounding box center [340, 153] width 517 height 270
click at [293, 136] on span "📐 Task" at bounding box center [287, 136] width 16 height 7
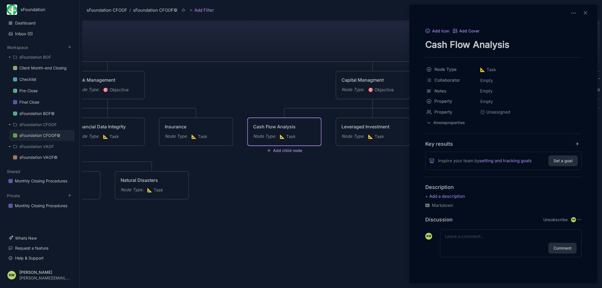
drag, startPoint x: 355, startPoint y: 176, endPoint x: 280, endPoint y: 185, distance: 75.7
click at [280, 185] on div at bounding box center [301, 144] width 602 height 288
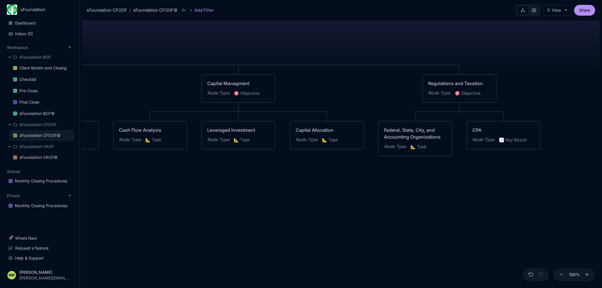
drag, startPoint x: 457, startPoint y: 195, endPoint x: 302, endPoint y: 195, distance: 154.9
click at [289, 197] on div "sFoundation CFOOF© CFO Operating Framework Planning / Strategy Node Type : 🎯 Ob…" at bounding box center [340, 153] width 517 height 270
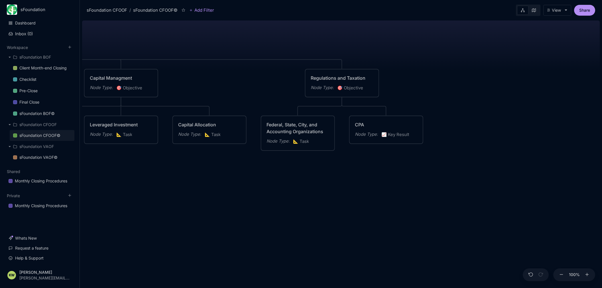
drag, startPoint x: 400, startPoint y: 198, endPoint x: 375, endPoint y: 161, distance: 44.5
click at [329, 193] on div "sFoundation CFOOF© CFO Operating Framework Planning / Strategy Node Type : 🎯 Ob…" at bounding box center [340, 153] width 517 height 270
click at [403, 136] on div "📈 Key Result" at bounding box center [396, 133] width 28 height 7
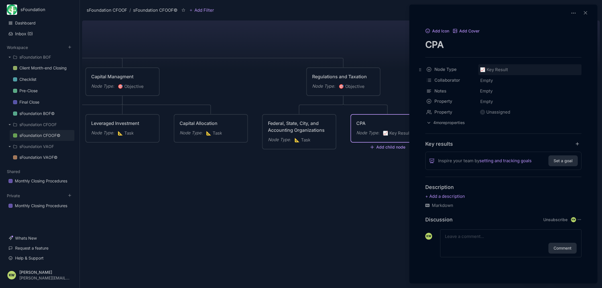
click at [511, 69] on div "📈 Key Result" at bounding box center [529, 69] width 103 height 11
click at [515, 105] on div "📐 Task" at bounding box center [529, 103] width 98 height 10
click at [329, 176] on div at bounding box center [301, 144] width 602 height 288
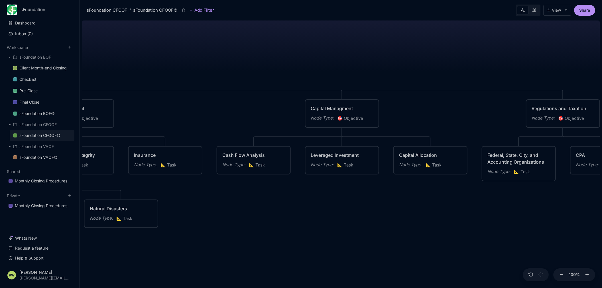
drag, startPoint x: 239, startPoint y: 200, endPoint x: 458, endPoint y: 232, distance: 221.1
click at [459, 232] on div "sFoundation CFOOF© CFO Operating Framework Planning / Strategy Node Type : 🎯 Ob…" at bounding box center [340, 153] width 517 height 270
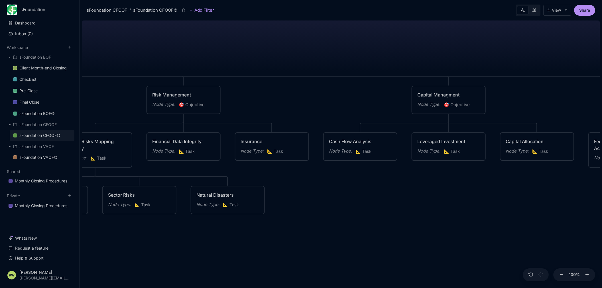
drag, startPoint x: 361, startPoint y: 231, endPoint x: 556, endPoint y: 192, distance: 199.2
click at [557, 193] on div "sFoundation CFOOF© CFO Operating Framework Planning / Strategy Node Type : 🎯 Ob…" at bounding box center [340, 153] width 517 height 270
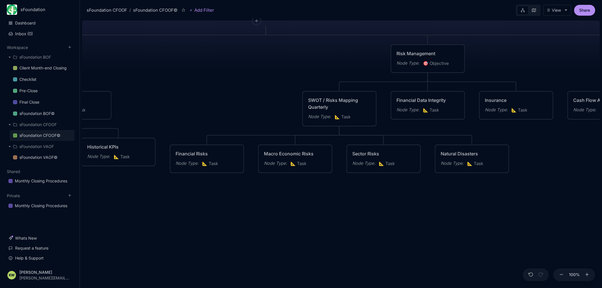
drag, startPoint x: 433, startPoint y: 232, endPoint x: 569, endPoint y: 222, distance: 136.3
click at [570, 220] on div "sFoundation CFOOF© CFO Operating Framework Planning / Strategy Node Type : 🎯 Ob…" at bounding box center [340, 153] width 517 height 270
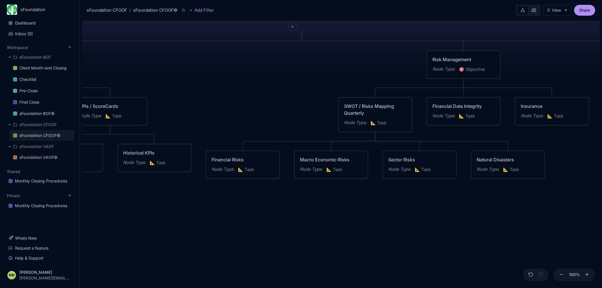
drag, startPoint x: 375, startPoint y: 242, endPoint x: 486, endPoint y: 257, distance: 112.3
click at [487, 257] on div "sFoundation CFOOF© CFO Operating Framework Planning / Strategy Node Type : 🎯 Ob…" at bounding box center [340, 153] width 517 height 270
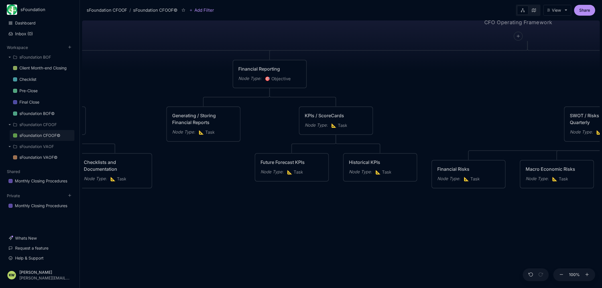
drag, startPoint x: 386, startPoint y: 236, endPoint x: 457, endPoint y: 239, distance: 71.3
click at [479, 241] on div "sFoundation CFOOF© CFO Operating Framework Planning / Strategy Node Type : 🎯 Ob…" at bounding box center [340, 153] width 517 height 270
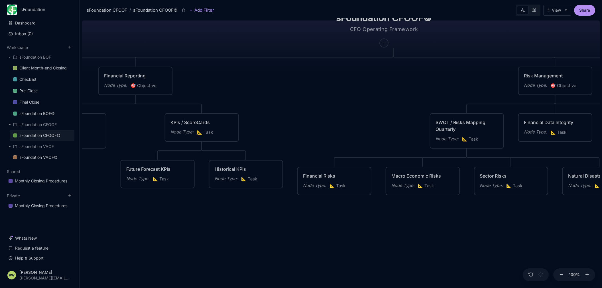
drag, startPoint x: 339, startPoint y: 245, endPoint x: 208, endPoint y: 252, distance: 130.9
click at [208, 252] on div "sFoundation CFOOF© CFO Operating Framework Planning / Strategy Node Type : 🎯 Ob…" at bounding box center [340, 153] width 517 height 270
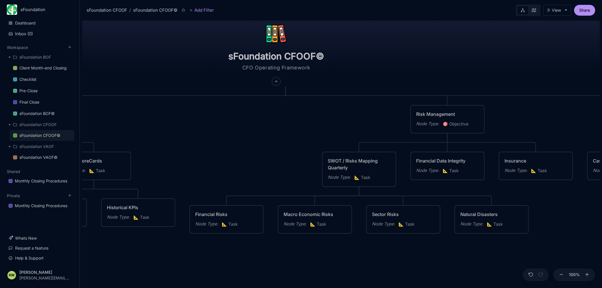
drag, startPoint x: 405, startPoint y: 237, endPoint x: 290, endPoint y: 249, distance: 115.4
click at [296, 275] on div "sFoundation CFOOF© CFO Operating Framework Planning / Strategy Node Type : 🎯 Ob…" at bounding box center [340, 153] width 517 height 270
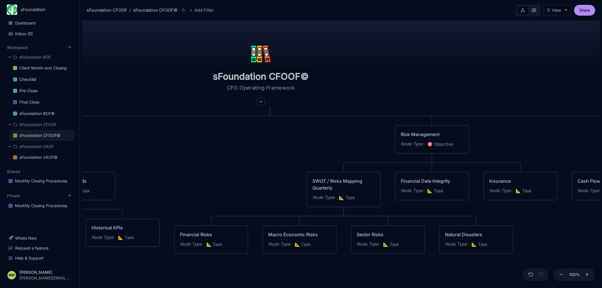
drag, startPoint x: 261, startPoint y: 149, endPoint x: 247, endPoint y: 167, distance: 22.4
click at [247, 167] on div "sFoundation CFOOF© CFO Operating Framework Planning / Strategy Node Type : 🎯 Ob…" at bounding box center [340, 153] width 517 height 270
click at [183, 10] on icon at bounding box center [183, 10] width 4 height 4
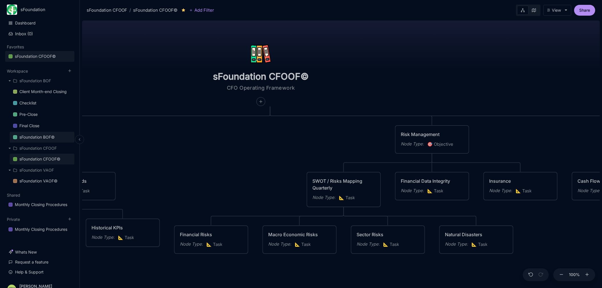
click at [35, 137] on div "sFoundation BOF©" at bounding box center [36, 137] width 35 height 7
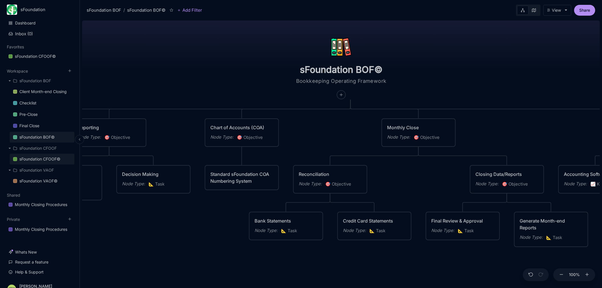
click at [41, 157] on div "sFoundation CFOOF©" at bounding box center [39, 159] width 41 height 7
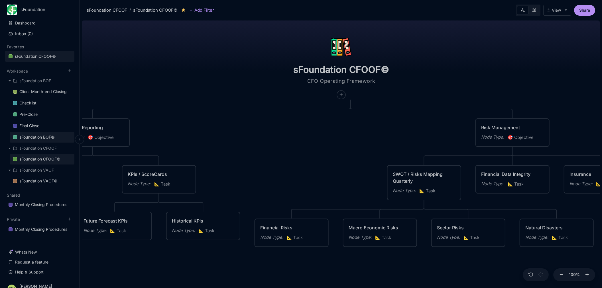
click at [45, 138] on div "sFoundation BOF©" at bounding box center [36, 137] width 35 height 7
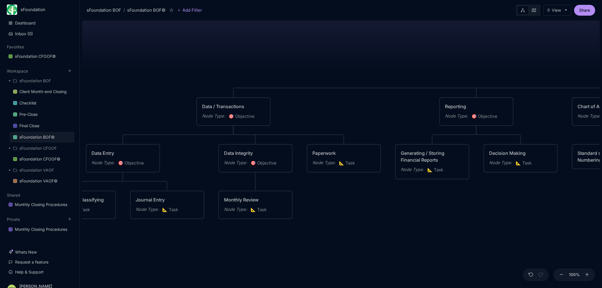
drag, startPoint x: 209, startPoint y: 223, endPoint x: 537, endPoint y: 191, distance: 328.8
click at [537, 191] on div "sFoundation BOF© Bookkeeping Operating Framework Data / Transactions Node Type …" at bounding box center [340, 153] width 517 height 270
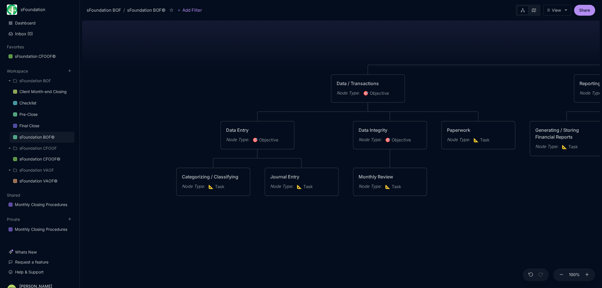
drag, startPoint x: 355, startPoint y: 220, endPoint x: 480, endPoint y: 202, distance: 126.3
click at [480, 202] on div "sFoundation BOF© Bookkeeping Operating Framework Data / Transactions Node Type …" at bounding box center [340, 153] width 517 height 270
click at [268, 141] on span "🎯 Objective" at bounding box center [265, 140] width 26 height 7
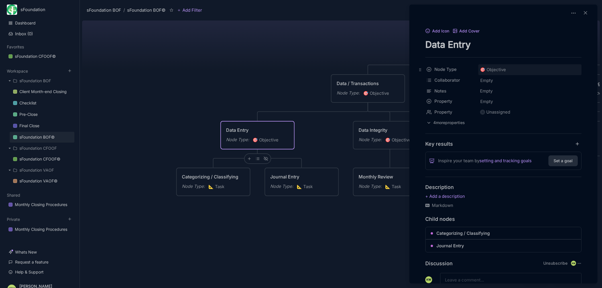
click at [500, 66] on div "🎯 Objective" at bounding box center [529, 69] width 103 height 11
click at [503, 101] on span "📐 Task" at bounding box center [497, 102] width 15 height 7
drag, startPoint x: 356, startPoint y: 218, endPoint x: 287, endPoint y: 218, distance: 68.9
click at [287, 219] on div at bounding box center [301, 144] width 602 height 288
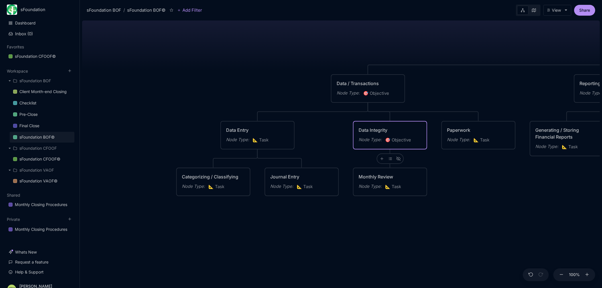
click at [400, 139] on span "🎯 Objective" at bounding box center [398, 140] width 26 height 7
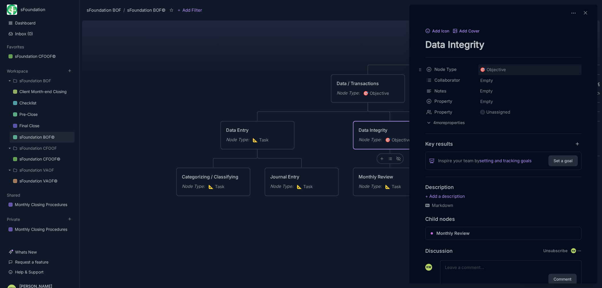
click at [496, 71] on span "🎯 Objective" at bounding box center [493, 69] width 26 height 7
click at [510, 103] on div "📐 Task" at bounding box center [529, 103] width 98 height 10
drag, startPoint x: 377, startPoint y: 217, endPoint x: 317, endPoint y: 218, distance: 60.4
click at [255, 223] on div at bounding box center [301, 144] width 602 height 288
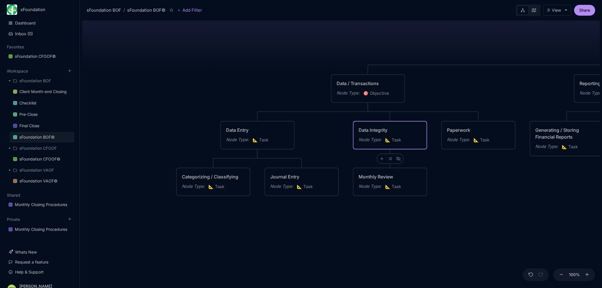
click at [336, 218] on div "sFoundation BOF© Bookkeeping Operating Framework Data / Transactions Node Type …" at bounding box center [340, 153] width 517 height 270
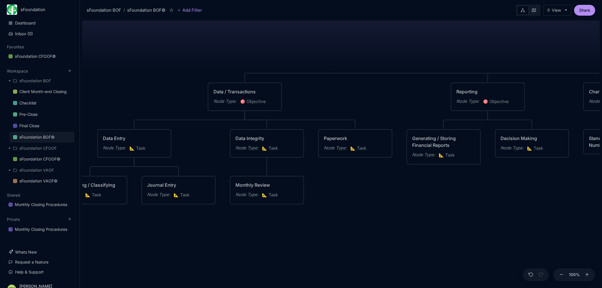
drag, startPoint x: 494, startPoint y: 208, endPoint x: 243, endPoint y: 203, distance: 251.2
click at [245, 206] on div "sFoundation BOF© Bookkeeping Operating Framework Data / Transactions Node Type …" at bounding box center [340, 153] width 517 height 270
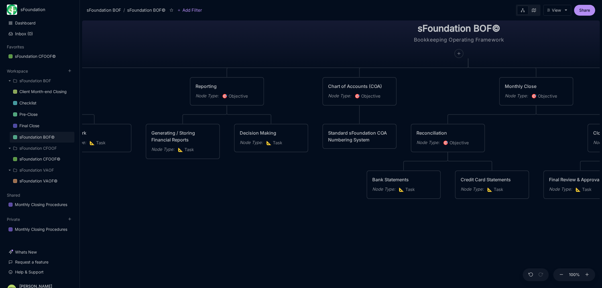
drag, startPoint x: 359, startPoint y: 199, endPoint x: 260, endPoint y: 200, distance: 99.1
click at [251, 201] on div "sFoundation BOF© Bookkeeping Operating Framework Data / Transactions Node Type …" at bounding box center [340, 153] width 517 height 270
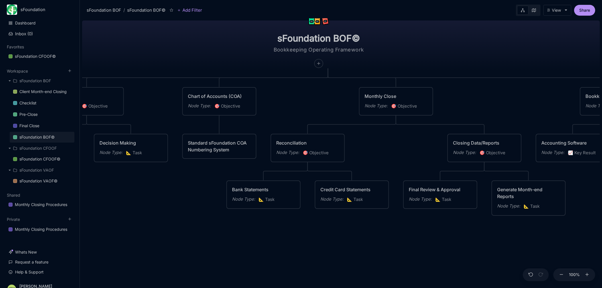
drag, startPoint x: 322, startPoint y: 193, endPoint x: 225, endPoint y: 195, distance: 96.9
click at [196, 205] on div "sFoundation BOF© Bookkeeping Operating Framework Data / Transactions Node Type …" at bounding box center [340, 153] width 517 height 270
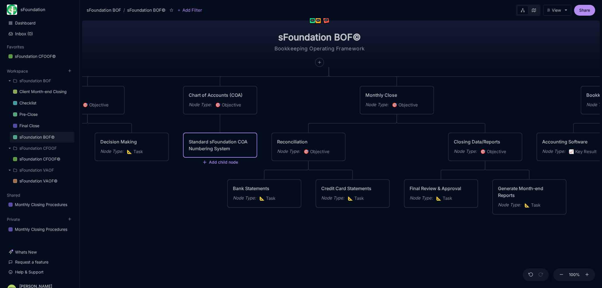
click at [237, 148] on div "Standard sFoundation COA Numbering System" at bounding box center [220, 145] width 63 height 14
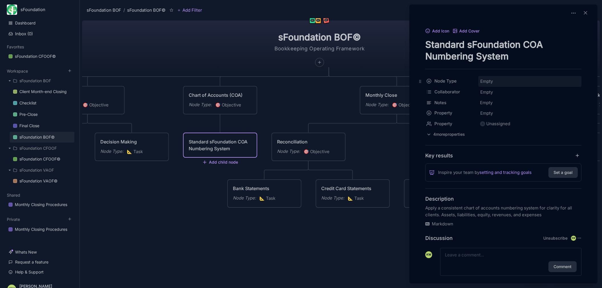
click at [499, 81] on div "Empty" at bounding box center [530, 81] width 100 height 7
click at [522, 115] on div "📐 Task" at bounding box center [529, 115] width 98 height 10
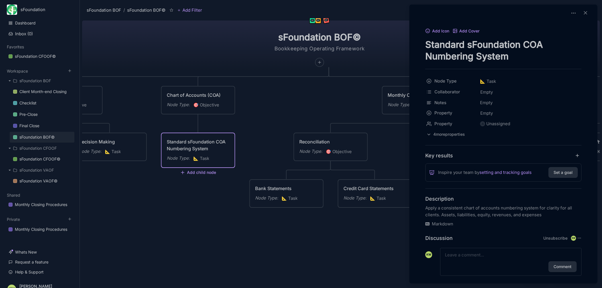
click at [206, 219] on div at bounding box center [301, 144] width 602 height 288
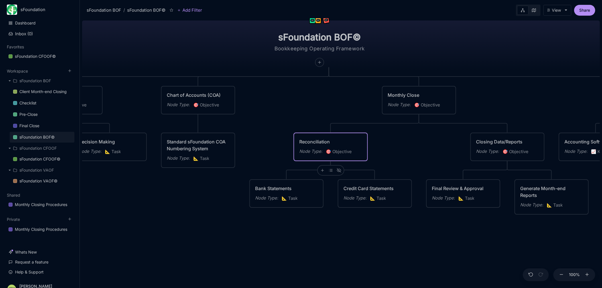
click at [348, 150] on span "🎯 Objective" at bounding box center [339, 151] width 26 height 7
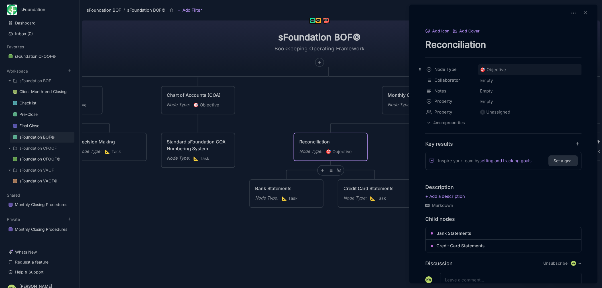
click at [507, 72] on div "🎯 Objective" at bounding box center [529, 69] width 103 height 11
click at [504, 102] on span "📐 Task" at bounding box center [497, 102] width 15 height 7
drag, startPoint x: 379, startPoint y: 227, endPoint x: 271, endPoint y: 241, distance: 109.4
click at [271, 241] on div at bounding box center [301, 144] width 602 height 288
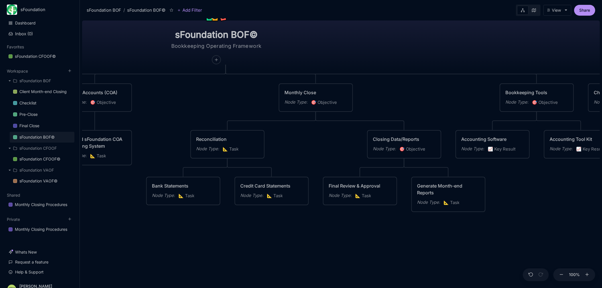
drag, startPoint x: 411, startPoint y: 236, endPoint x: 238, endPoint y: 210, distance: 174.5
click at [229, 222] on div "sFoundation BOF© Bookkeeping Operating Framework Data / Transactions Node Type …" at bounding box center [340, 153] width 517 height 270
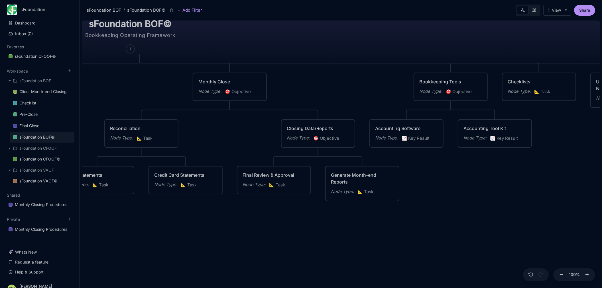
click at [331, 140] on span "🎯 Objective" at bounding box center [326, 138] width 26 height 7
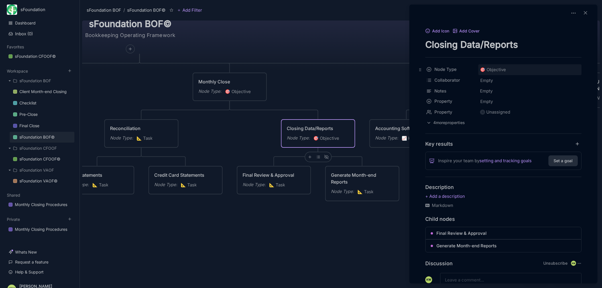
click at [517, 66] on div "🎯 Objective" at bounding box center [529, 69] width 103 height 11
click at [514, 101] on div "📐 Task" at bounding box center [529, 103] width 98 height 10
click at [375, 217] on div at bounding box center [301, 144] width 602 height 288
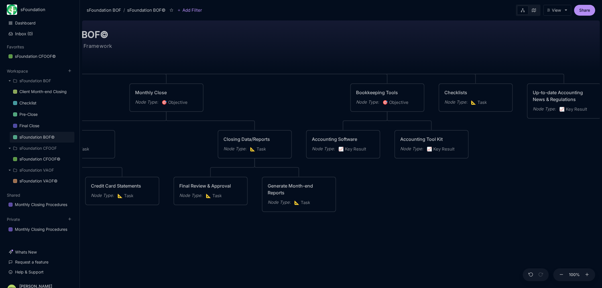
drag, startPoint x: 453, startPoint y: 198, endPoint x: 328, endPoint y: 202, distance: 125.9
click at [335, 214] on div "sFoundation BOF© Bookkeeping Operating Framework Data / Transactions Node Type …" at bounding box center [340, 153] width 517 height 270
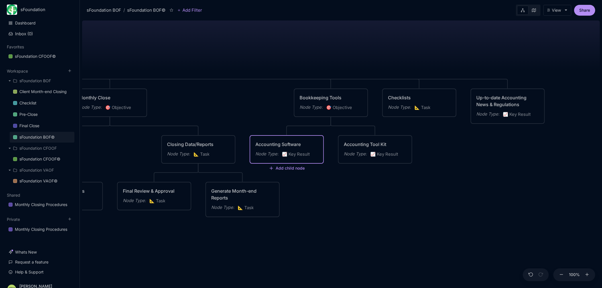
click at [303, 153] on span "📈 Key Result" at bounding box center [296, 154] width 28 height 7
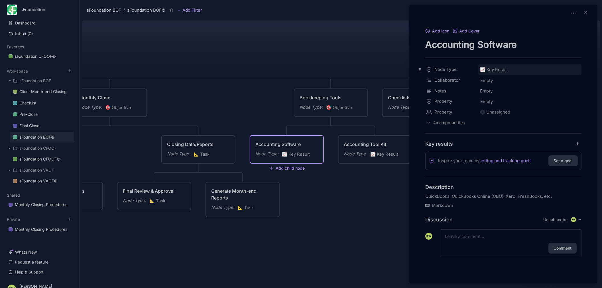
click at [519, 69] on div "📈 Key Result" at bounding box center [529, 69] width 103 height 11
click at [513, 102] on div "📐 Task" at bounding box center [529, 103] width 98 height 10
click at [369, 188] on div at bounding box center [301, 144] width 602 height 288
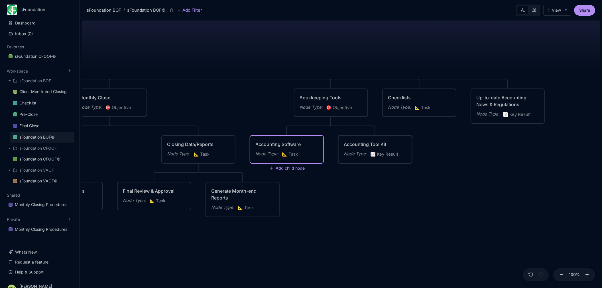
click at [393, 157] on span "📈 Key Result" at bounding box center [384, 154] width 28 height 7
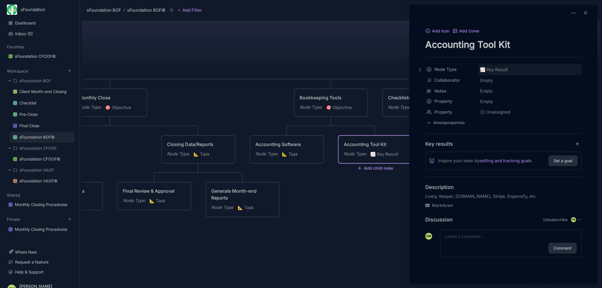
click at [517, 71] on div "📈 Key Result" at bounding box center [529, 69] width 103 height 11
click at [514, 101] on div "📐 Task" at bounding box center [529, 103] width 98 height 10
click at [350, 189] on div at bounding box center [301, 144] width 602 height 288
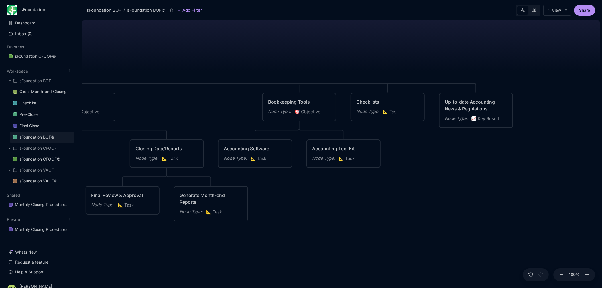
drag, startPoint x: 409, startPoint y: 195, endPoint x: 308, endPoint y: 206, distance: 101.4
click at [309, 206] on div "sFoundation BOF© Bookkeeping Operating Framework Data / Transactions Node Type …" at bounding box center [340, 153] width 517 height 270
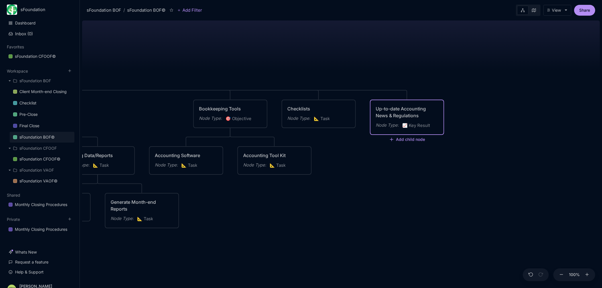
click at [423, 120] on div "Up-to-date Accounting News & Regulations Node Type : 📈 Key Result" at bounding box center [406, 117] width 63 height 24
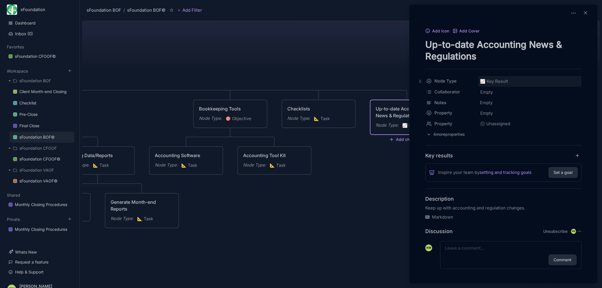
click at [524, 81] on div "📈 Key Result" at bounding box center [529, 81] width 103 height 11
click at [517, 112] on div "📐 Task" at bounding box center [529, 115] width 98 height 10
click at [355, 195] on div at bounding box center [301, 144] width 602 height 288
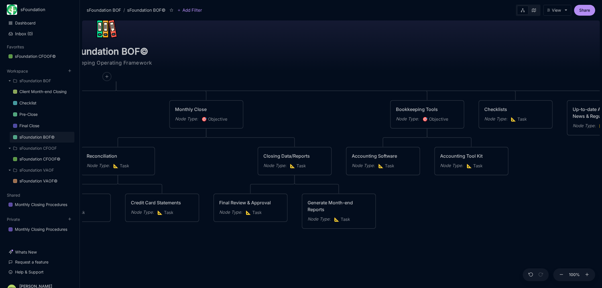
drag, startPoint x: 352, startPoint y: 224, endPoint x: 508, endPoint y: 231, distance: 155.7
click at [530, 226] on div "sFoundation BOF© Bookkeeping Operating Framework Data / Transactions Node Type …" at bounding box center [340, 153] width 517 height 270
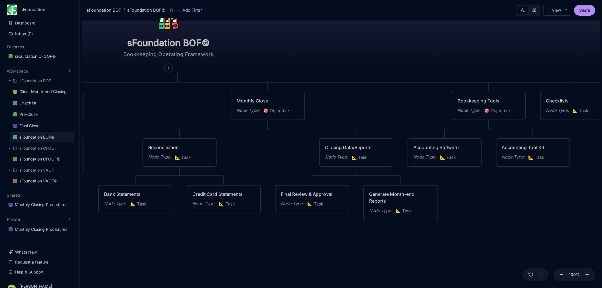
drag, startPoint x: 496, startPoint y: 233, endPoint x: 577, endPoint y: 227, distance: 81.4
click at [577, 227] on div "sFoundation BOF© Bookkeeping Operating Framework Data / Transactions Node Type …" at bounding box center [340, 153] width 517 height 270
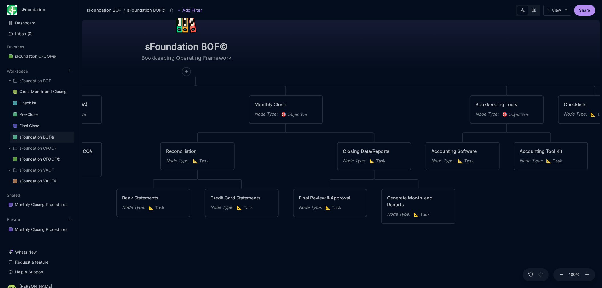
drag, startPoint x: 556, startPoint y: 226, endPoint x: 422, endPoint y: 211, distance: 134.4
click at [543, 228] on div "sFoundation BOF© Bookkeeping Operating Framework Data / Transactions Node Type …" at bounding box center [340, 153] width 517 height 270
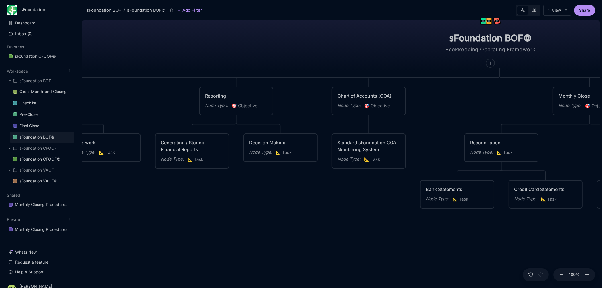
drag, startPoint x: 285, startPoint y: 165, endPoint x: 462, endPoint y: 171, distance: 176.7
click at [588, 157] on div "sFoundation BOF© Bookkeeping Operating Framework Data / Transactions Node Type …" at bounding box center [340, 153] width 517 height 270
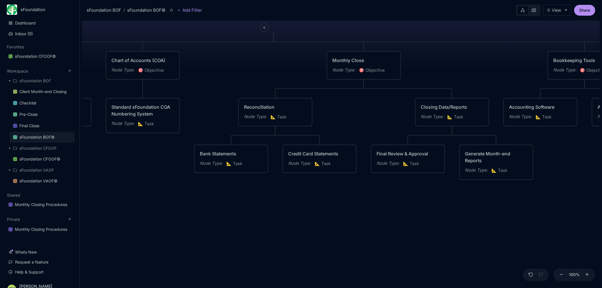
drag, startPoint x: 322, startPoint y: 202, endPoint x: 136, endPoint y: 166, distance: 190.2
click at [82, 165] on div "sFoundation BOF© Bookkeeping Operating Framework Data / Transactions Node Type …" at bounding box center [340, 153] width 517 height 270
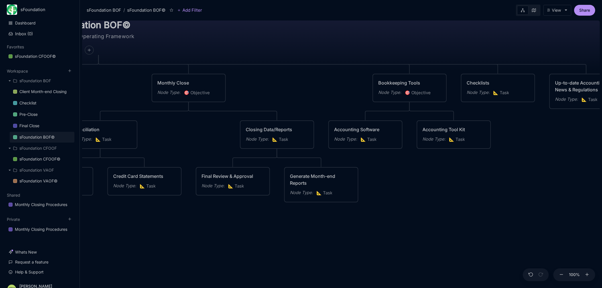
drag, startPoint x: 542, startPoint y: 189, endPoint x: 379, endPoint y: 212, distance: 165.4
click at [379, 212] on div "sFoundation BOF© Bookkeeping Operating Framework Data / Transactions Node Type …" at bounding box center [340, 153] width 517 height 270
click at [211, 85] on div "Monthly Close" at bounding box center [188, 82] width 63 height 7
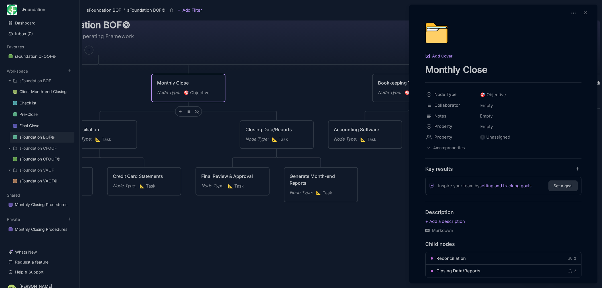
click at [179, 110] on div at bounding box center [301, 144] width 602 height 288
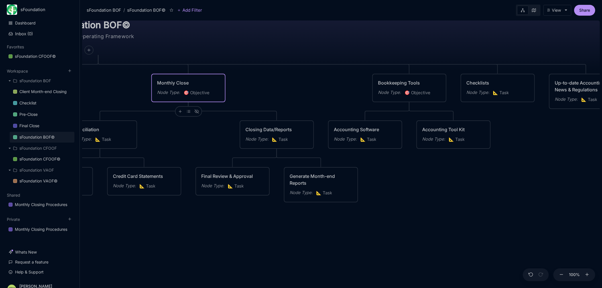
click at [179, 110] on icon at bounding box center [180, 111] width 4 height 4
click at [420, 215] on body "sFoundation Dashboard Inbox ( 0 ) Favorites sFoundation CFOOF© To pick up a dra…" at bounding box center [301, 144] width 602 height 288
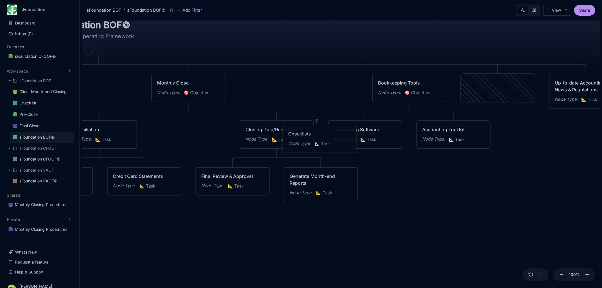
drag, startPoint x: 481, startPoint y: 78, endPoint x: 303, endPoint y: 129, distance: 185.2
click at [303, 129] on div "Checklists Node Type : 📐 Task" at bounding box center [319, 138] width 73 height 27
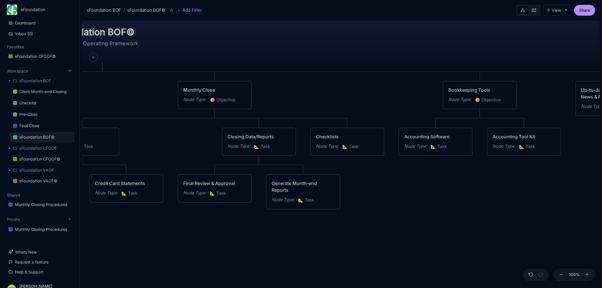
drag, startPoint x: 472, startPoint y: 193, endPoint x: 477, endPoint y: 200, distance: 8.3
click at [477, 200] on div "sFoundation BOF© Bookkeeping Operating Framework Data / Transactions Node Type …" at bounding box center [340, 153] width 517 height 270
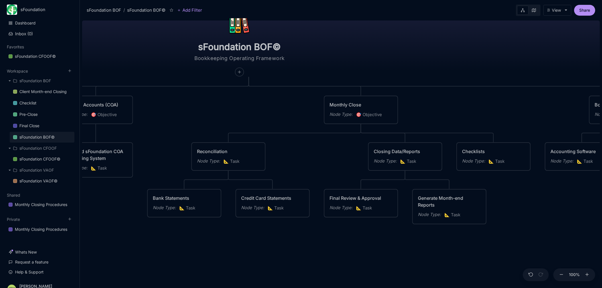
drag, startPoint x: 444, startPoint y: 196, endPoint x: 559, endPoint y: 207, distance: 116.2
click at [559, 207] on div "sFoundation BOF© Bookkeeping Operating Framework Data / Transactions Node Type …" at bounding box center [340, 153] width 517 height 270
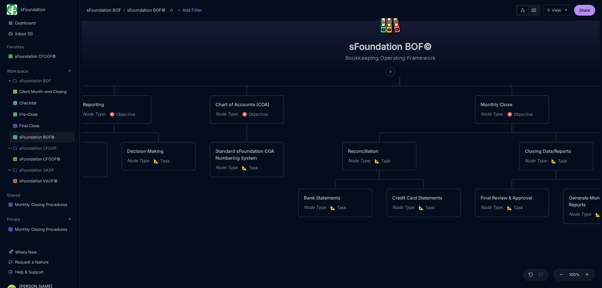
drag, startPoint x: 299, startPoint y: 157, endPoint x: 428, endPoint y: 156, distance: 128.4
click at [431, 156] on div "sFoundation BOF© Bookkeeping Operating Framework Data / Transactions Node Type …" at bounding box center [340, 153] width 517 height 270
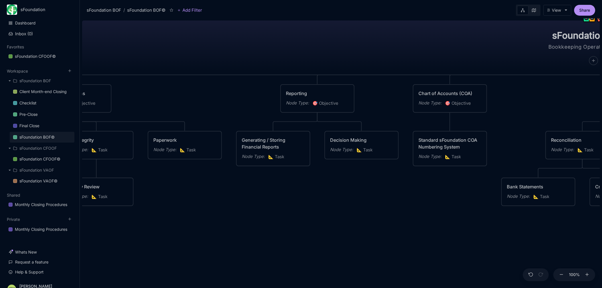
drag, startPoint x: 223, startPoint y: 210, endPoint x: 424, endPoint y: 199, distance: 201.4
click at [424, 199] on div "sFoundation BOF© Bookkeeping Operating Framework Data / Transactions Node Type …" at bounding box center [340, 153] width 517 height 270
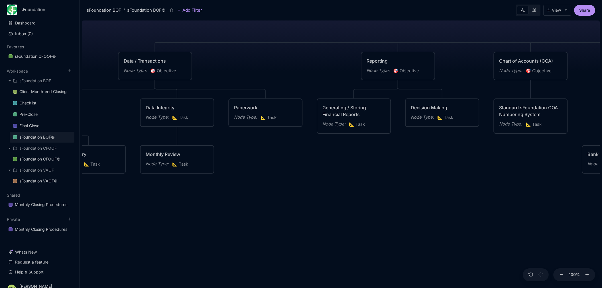
drag, startPoint x: 295, startPoint y: 204, endPoint x: 103, endPoint y: 177, distance: 193.6
click at [104, 177] on div "sFoundation BOF© Bookkeeping Operating Framework Data / Transactions Node Type …" at bounding box center [340, 153] width 517 height 270
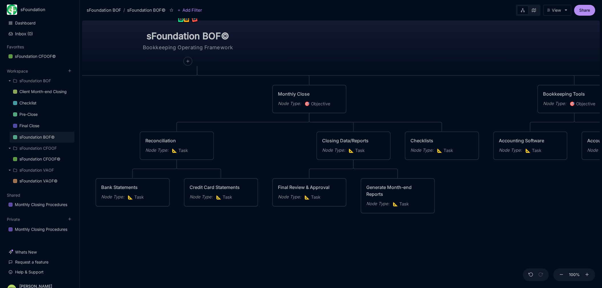
drag, startPoint x: 526, startPoint y: 208, endPoint x: 199, endPoint y: 230, distance: 328.0
click at [189, 238] on div "sFoundation BOF© Bookkeeping Operating Framework Data / Transactions Node Type …" at bounding box center [340, 153] width 517 height 270
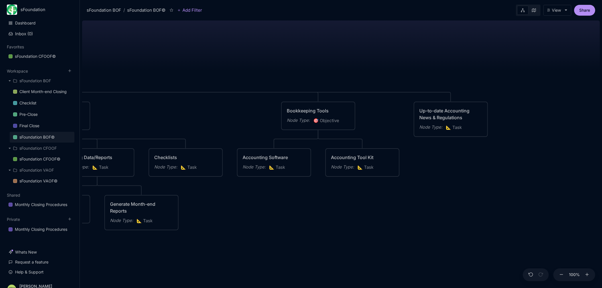
drag, startPoint x: 477, startPoint y: 204, endPoint x: 338, endPoint y: 217, distance: 139.7
click at [338, 217] on div "sFoundation BOF© Bookkeeping Operating Framework Data / Transactions Node Type …" at bounding box center [340, 153] width 517 height 270
click at [449, 118] on div "Up-to-date Accounting News & Regulations" at bounding box center [450, 114] width 63 height 14
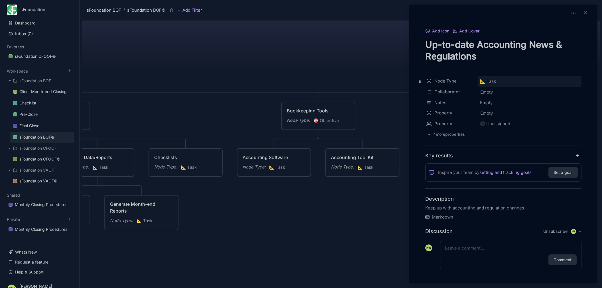
click at [502, 81] on div "📐 Task" at bounding box center [529, 81] width 103 height 11
click at [508, 95] on span "🎯 Objective" at bounding box center [502, 95] width 24 height 7
click at [344, 224] on div at bounding box center [301, 144] width 602 height 288
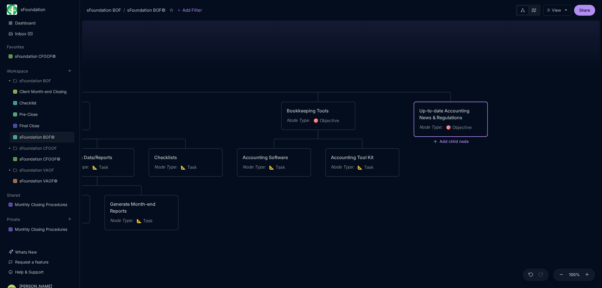
click at [333, 58] on div "sFoundation BOF© Bookkeeping Operating Framework Data / Transactions Node Type …" at bounding box center [340, 153] width 517 height 270
click at [172, 10] on icon at bounding box center [171, 10] width 4 height 4
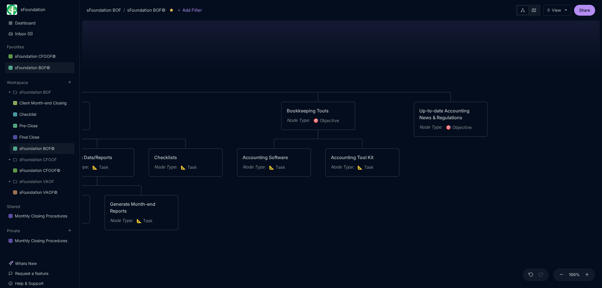
click at [256, 235] on div "sFoundation BOF© Bookkeeping Operating Framework Data / Transactions Node Type …" at bounding box center [340, 153] width 517 height 270
click at [202, 67] on div "sFoundation BOF© Bookkeeping Operating Framework Data / Transactions Node Type …" at bounding box center [340, 153] width 517 height 270
click at [41, 54] on div "sFoundation CFOOF©" at bounding box center [35, 56] width 41 height 7
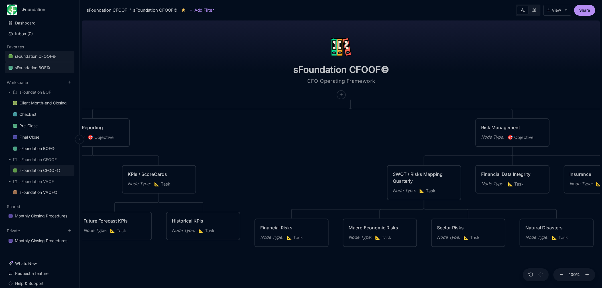
click at [45, 68] on div "sFoundation BOF©" at bounding box center [32, 67] width 35 height 7
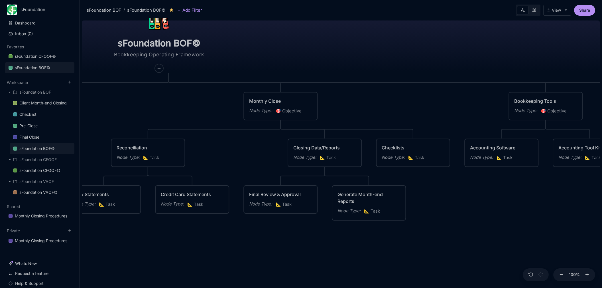
drag, startPoint x: 283, startPoint y: 161, endPoint x: 126, endPoint y: 140, distance: 158.3
click at [99, 136] on div "sFoundation BOF© Bookkeeping Operating Framework Data / Transactions Node Type …" at bounding box center [340, 153] width 517 height 270
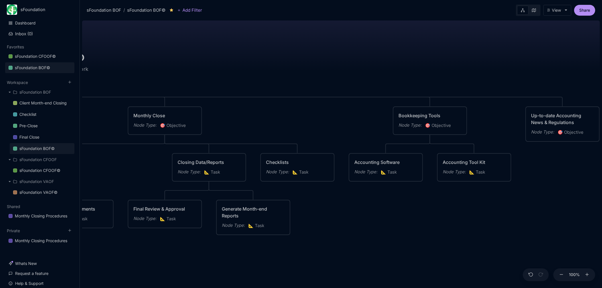
drag, startPoint x: 475, startPoint y: 184, endPoint x: 361, endPoint y: 184, distance: 114.2
click at [362, 197] on div "sFoundation BOF© Bookkeeping Operating Framework Data / Transactions Node Type …" at bounding box center [340, 153] width 517 height 270
click at [34, 53] on div "sFoundation CFOOF©" at bounding box center [35, 56] width 41 height 7
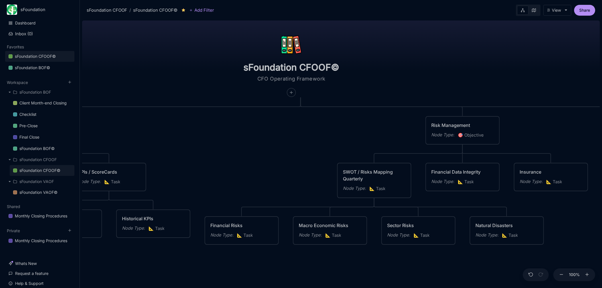
drag, startPoint x: 310, startPoint y: 160, endPoint x: 226, endPoint y: 156, distance: 84.1
click at [226, 156] on div "sFoundation CFOOF© CFO Operating Framework Planning / Strategy Node Type : 🎯 Ob…" at bounding box center [340, 153] width 517 height 270
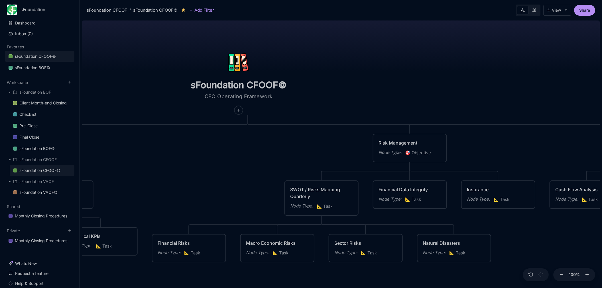
drag, startPoint x: 291, startPoint y: 137, endPoint x: 283, endPoint y: 141, distance: 8.3
click at [283, 141] on div "sFoundation CFOOF© CFO Operating Framework Planning / Strategy Node Type : 🎯 Ob…" at bounding box center [340, 153] width 517 height 270
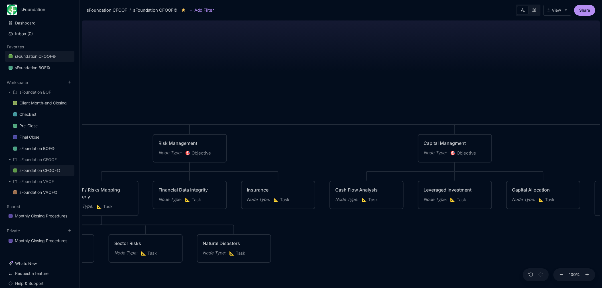
drag, startPoint x: 493, startPoint y: 84, endPoint x: 259, endPoint y: 99, distance: 234.5
click at [259, 99] on div "sFoundation CFOOF© CFO Operating Framework Planning / Strategy Node Type : 🎯 Ob…" at bounding box center [340, 153] width 517 height 270
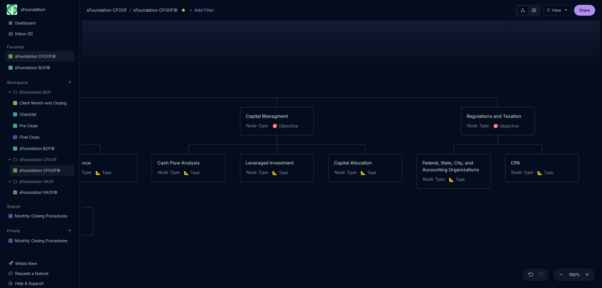
drag, startPoint x: 432, startPoint y: 94, endPoint x: 204, endPoint y: 56, distance: 231.9
click at [202, 57] on div "sFoundation CFOOF© CFO Operating Framework Planning / Strategy Node Type : 🎯 Ob…" at bounding box center [340, 153] width 517 height 270
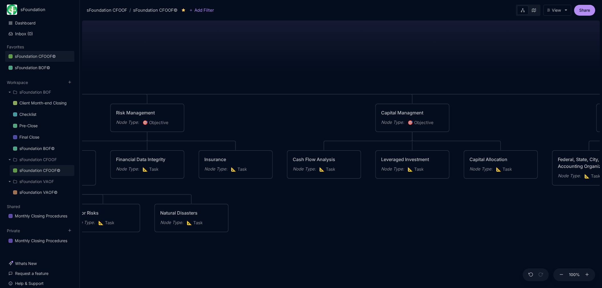
drag, startPoint x: 341, startPoint y: 112, endPoint x: 485, endPoint y: 116, distance: 144.2
click at [541, 121] on div "sFoundation CFOOF© CFO Operating Framework Planning / Strategy Node Type : 🎯 Ob…" at bounding box center [340, 153] width 517 height 270
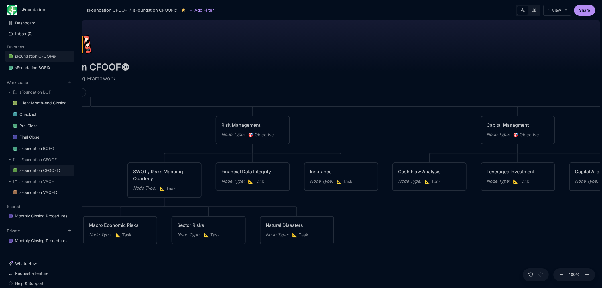
drag, startPoint x: 238, startPoint y: 106, endPoint x: 483, endPoint y: 128, distance: 246.0
click at [493, 133] on div "sFoundation CFOOF© CFO Operating Framework Planning / Strategy Node Type : 🎯 Ob…" at bounding box center [340, 153] width 517 height 270
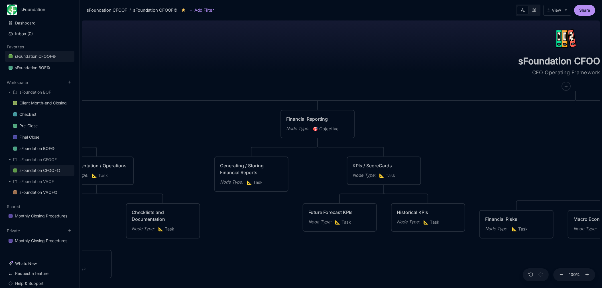
drag, startPoint x: 210, startPoint y: 158, endPoint x: 515, endPoint y: 136, distance: 305.9
click at [516, 134] on div "sFoundation CFOOF© CFO Operating Framework Planning / Strategy Node Type : 🎯 Ob…" at bounding box center [340, 153] width 517 height 270
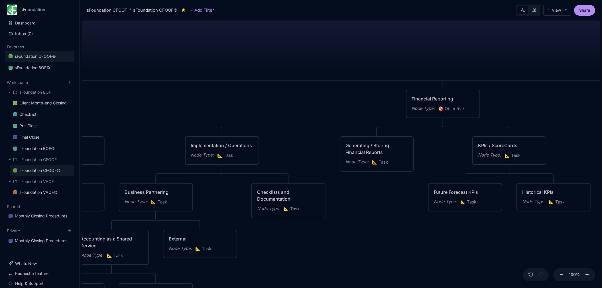
drag, startPoint x: 453, startPoint y: 132, endPoint x: 568, endPoint y: 132, distance: 115.1
click at [569, 130] on div "sFoundation CFOOF© CFO Operating Framework Planning / Strategy Node Type : 🎯 Ob…" at bounding box center [340, 153] width 517 height 270
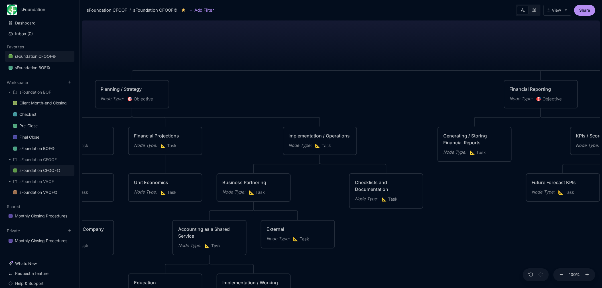
drag, startPoint x: 416, startPoint y: 219, endPoint x: 592, endPoint y: 166, distance: 184.1
click at [592, 166] on div "sFoundation CFOOF© CFO Operating Framework Planning / Strategy Node Type : 🎯 Ob…" at bounding box center [340, 153] width 517 height 270
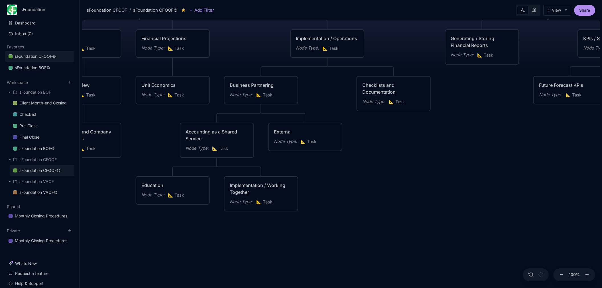
drag, startPoint x: 476, startPoint y: 232, endPoint x: 183, endPoint y: 152, distance: 303.6
click at [178, 153] on div "sFoundation CFOOF© CFO Operating Framework Planning / Strategy Node Type : 🎯 Ob…" at bounding box center [340, 153] width 517 height 270
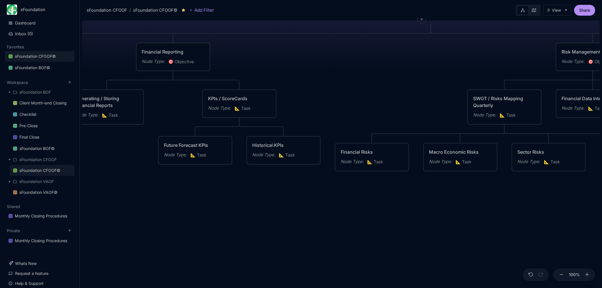
drag, startPoint x: 316, startPoint y: 172, endPoint x: 270, endPoint y: 209, distance: 58.9
click at [164, 229] on div "sFoundation CFOOF© CFO Operating Framework Planning / Strategy Node Type : 🎯 Ob…" at bounding box center [340, 153] width 517 height 270
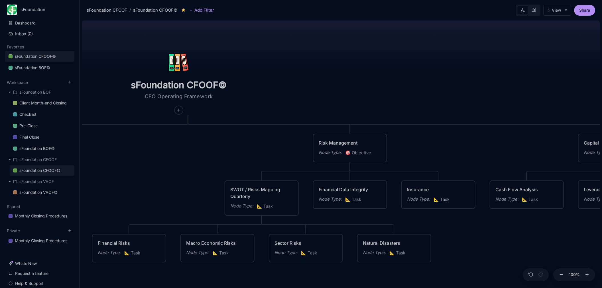
drag, startPoint x: 450, startPoint y: 68, endPoint x: 173, endPoint y: 176, distance: 297.2
click at [177, 178] on div "sFoundation CFOOF© CFO Operating Framework Planning / Strategy Node Type : 🎯 Ob…" at bounding box center [340, 153] width 517 height 270
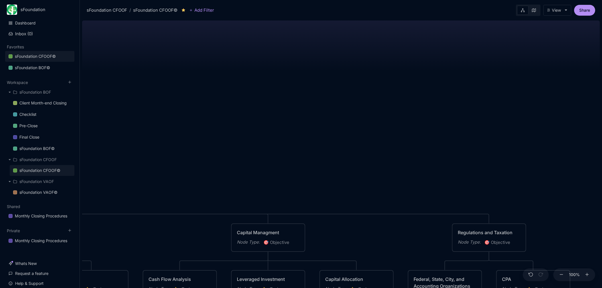
drag, startPoint x: 458, startPoint y: 104, endPoint x: 187, endPoint y: 163, distance: 276.9
click at [190, 163] on div "sFoundation CFOOF© CFO Operating Framework Planning / Strategy Node Type : 🎯 Ob…" at bounding box center [340, 153] width 517 height 270
